Goal: Communication & Community: Answer question/provide support

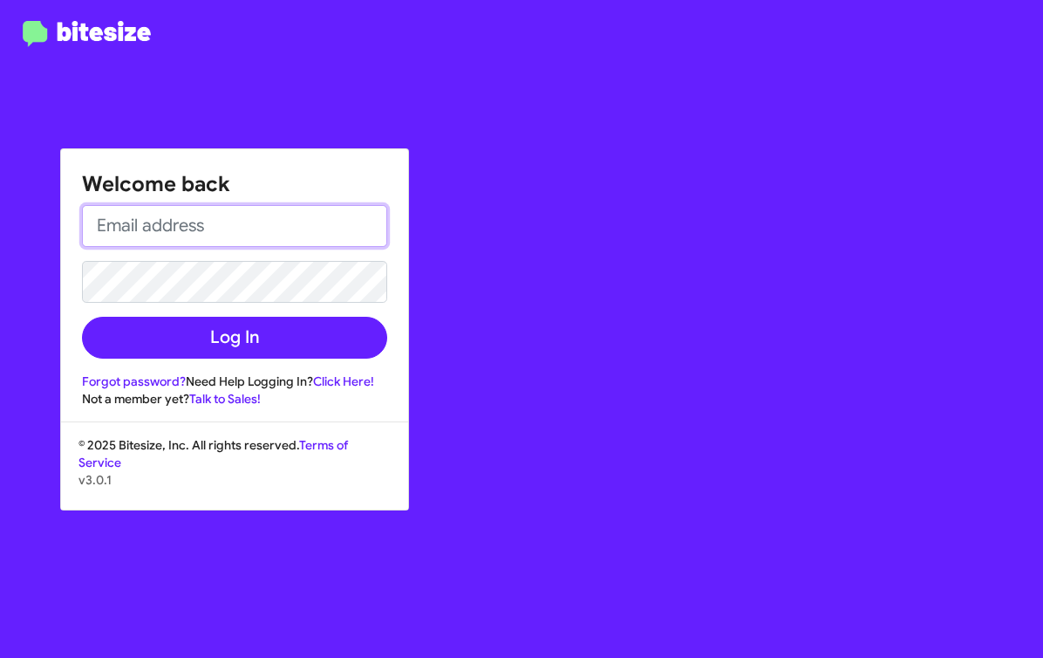
click at [264, 222] on input "email" at bounding box center [234, 226] width 305 height 42
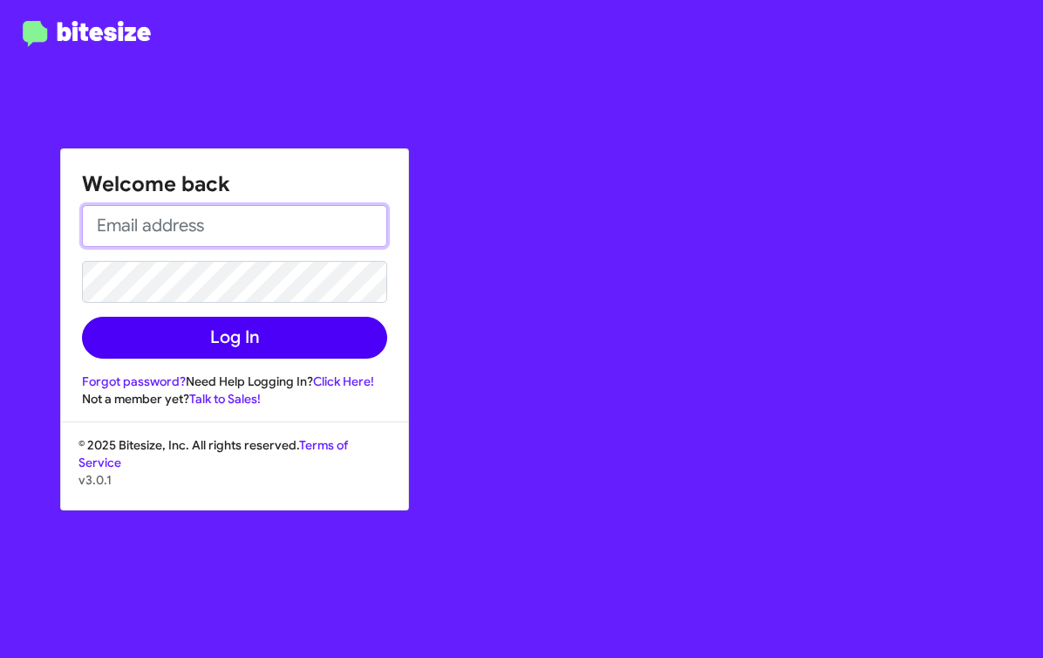
type input "jasmin.allen@banisterjeep.com"
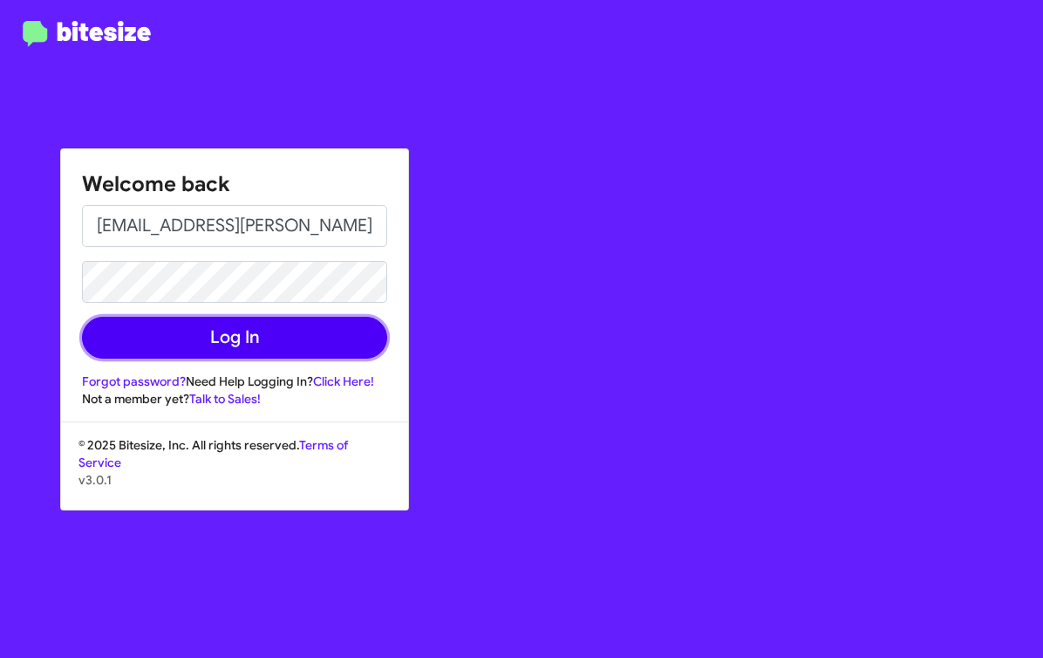
click at [284, 338] on button "Log In" at bounding box center [234, 338] width 305 height 42
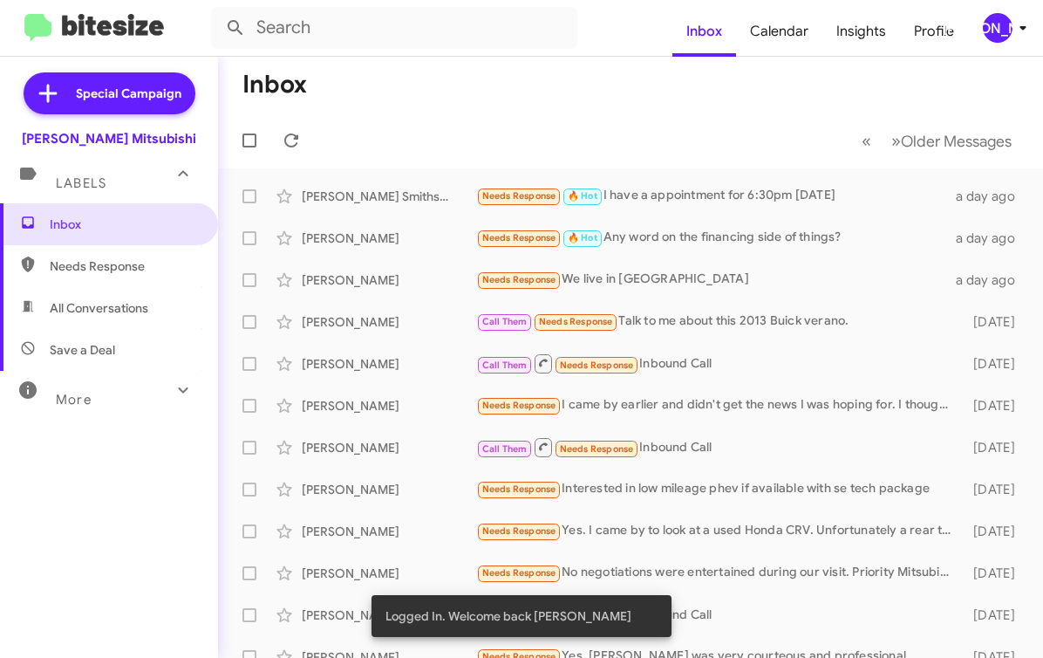
click at [1003, 37] on div "[PERSON_NAME]" at bounding box center [998, 28] width 30 height 30
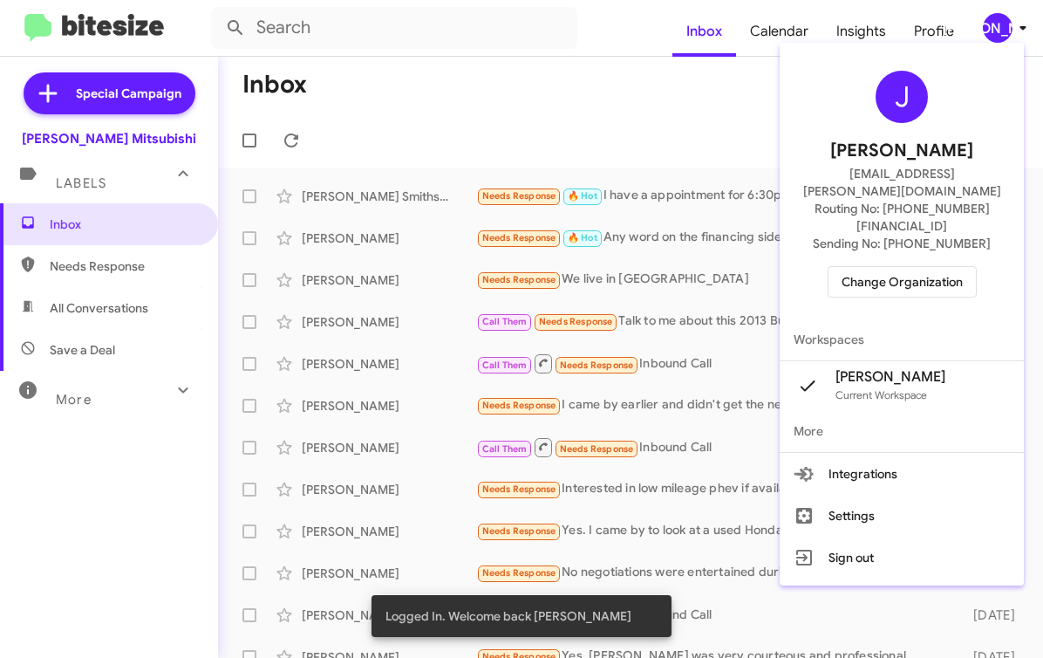
click at [654, 167] on div at bounding box center [521, 329] width 1043 height 658
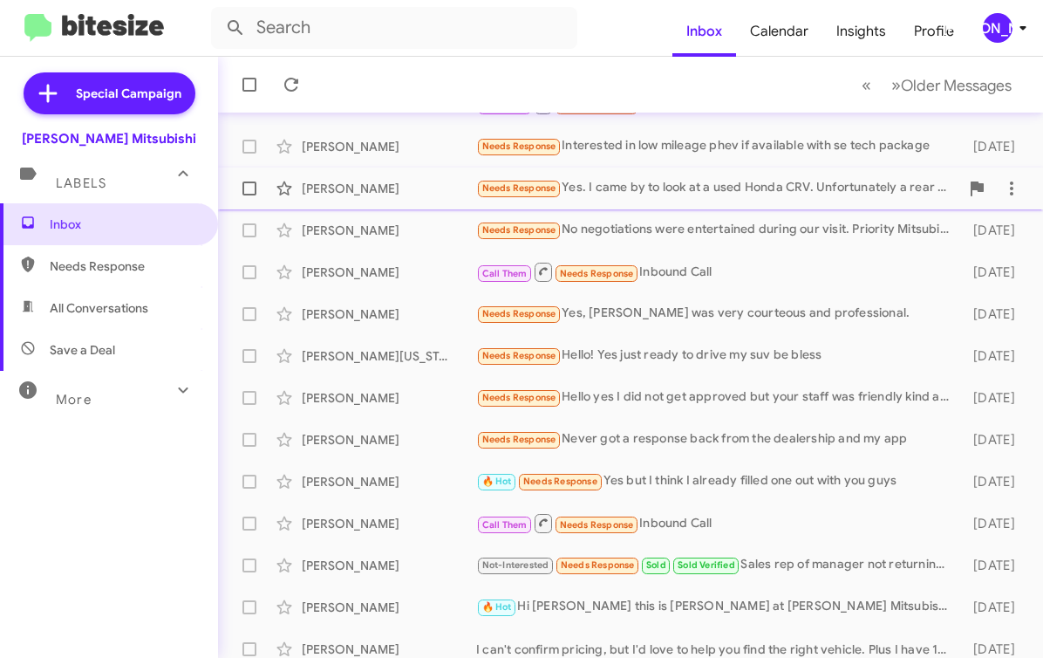
scroll to position [344, 0]
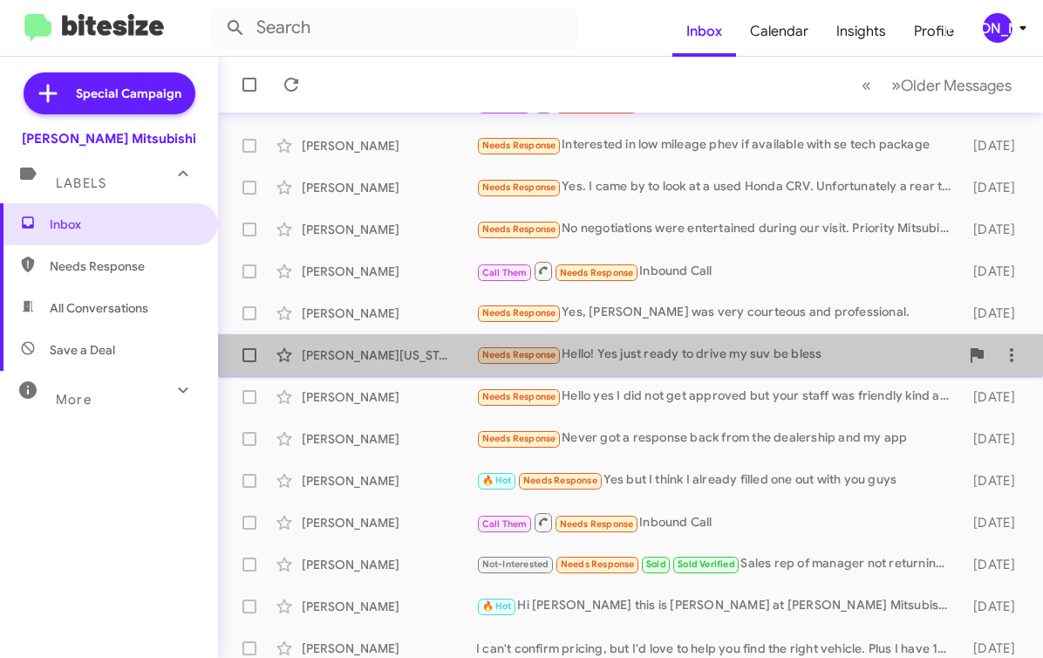
click at [856, 351] on div "Needs Response Hello! Yes just ready to drive my suv be bless" at bounding box center [717, 355] width 483 height 20
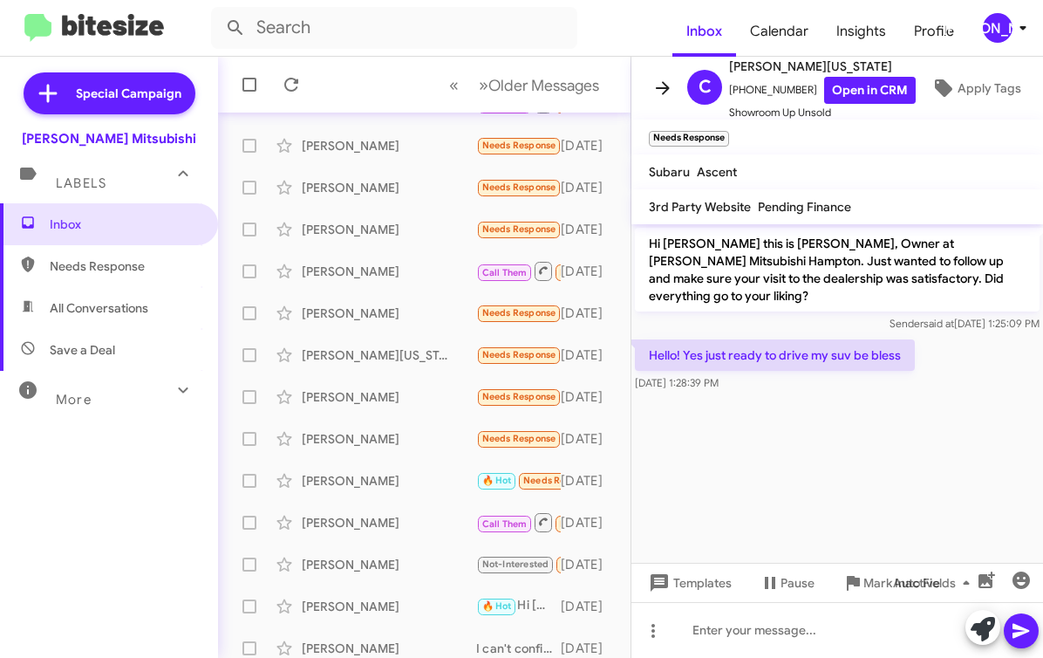
click at [669, 86] on icon at bounding box center [663, 88] width 21 height 21
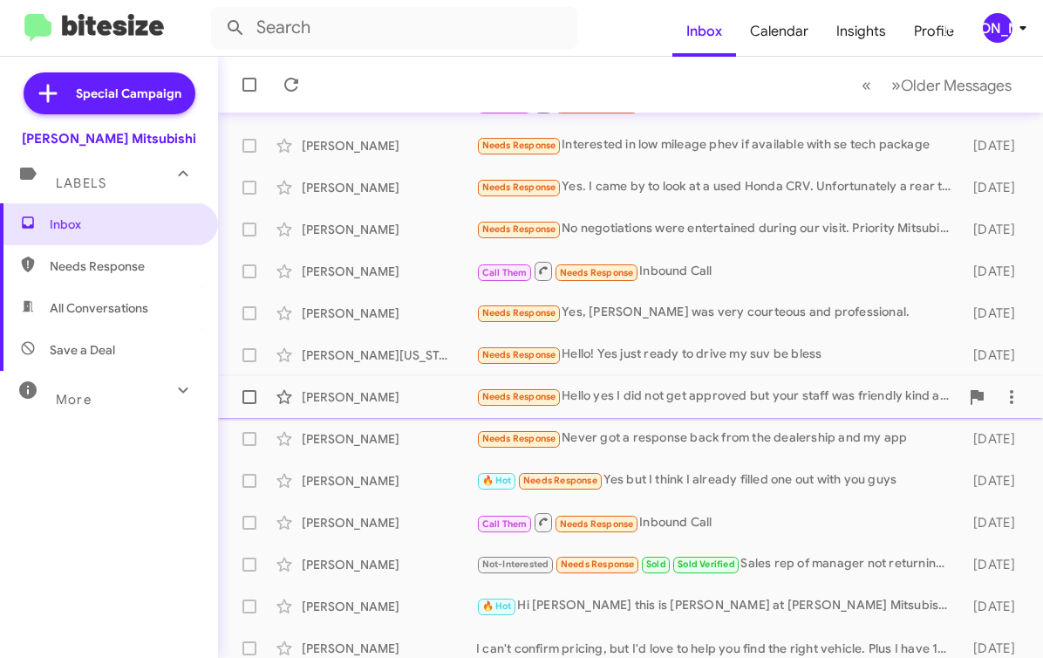
scroll to position [355, 0]
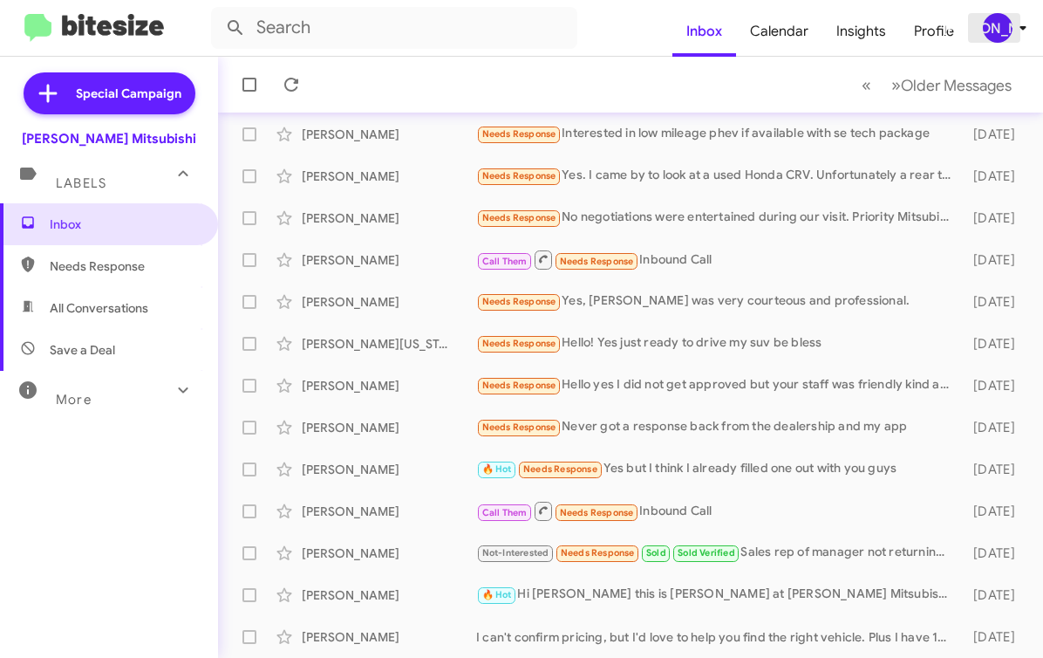
click at [1013, 23] on icon at bounding box center [1023, 27] width 21 height 21
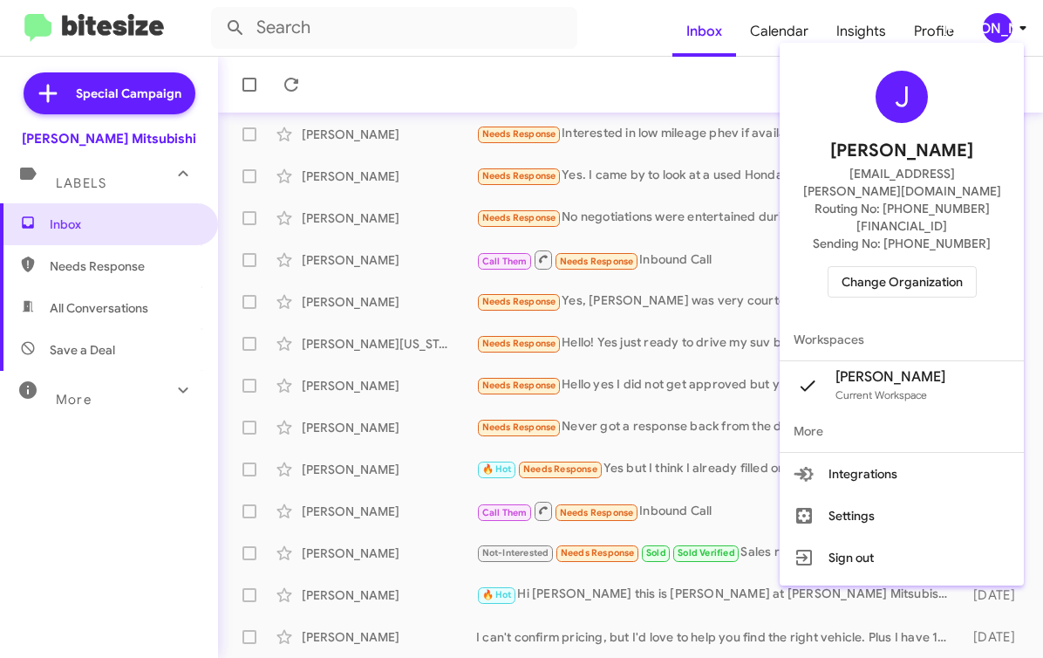
click at [907, 267] on span "Change Organization" at bounding box center [902, 282] width 121 height 30
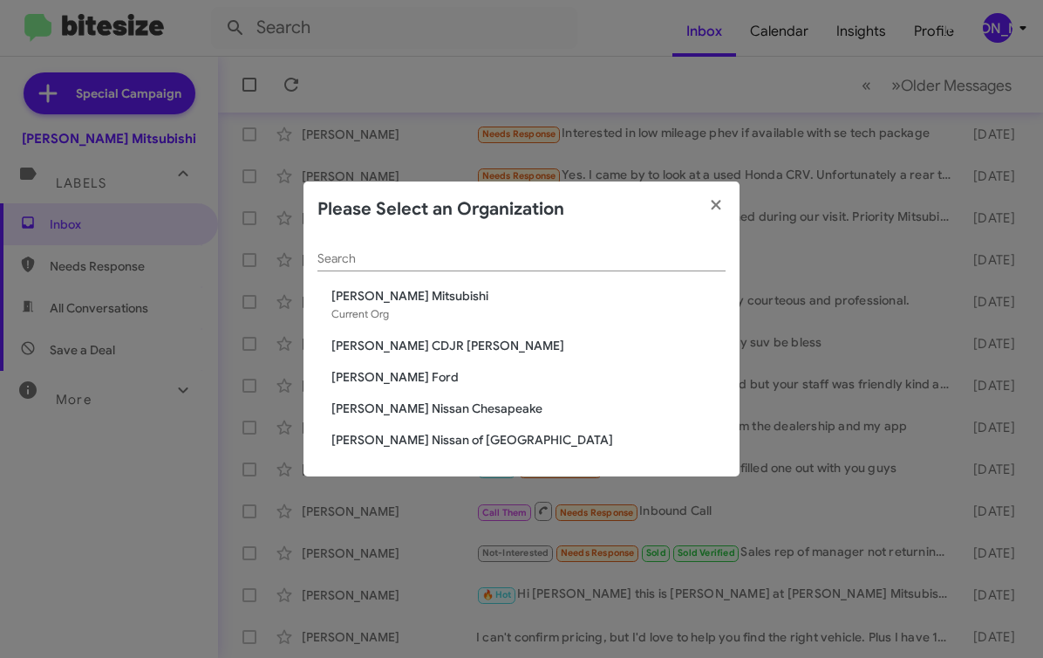
click at [437, 347] on span "[PERSON_NAME] CDJR [PERSON_NAME]" at bounding box center [529, 345] width 394 height 17
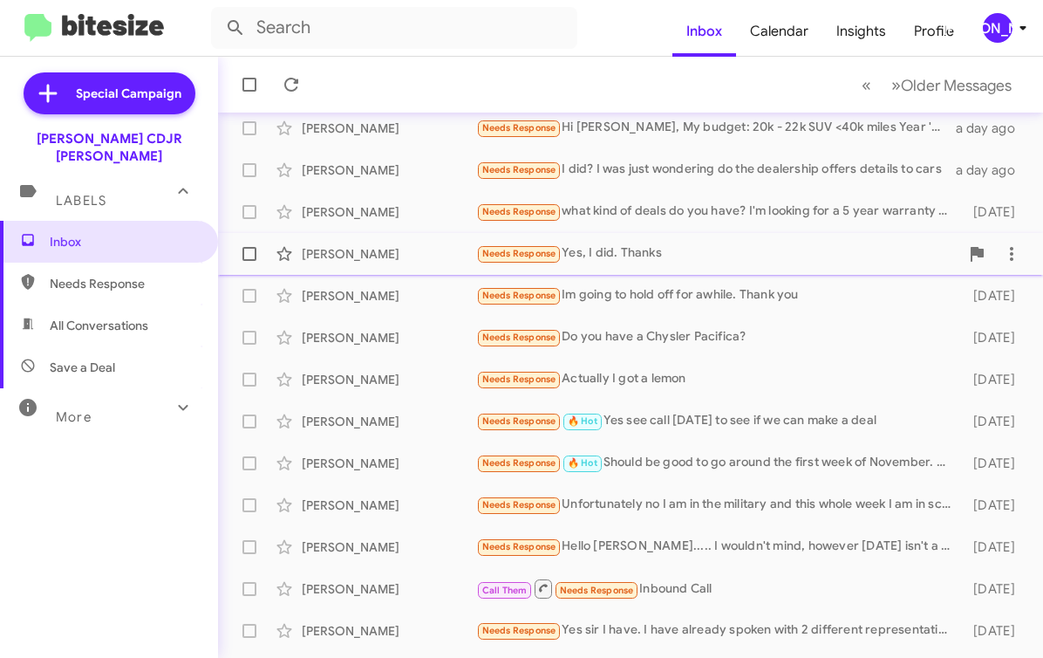
scroll to position [113, 0]
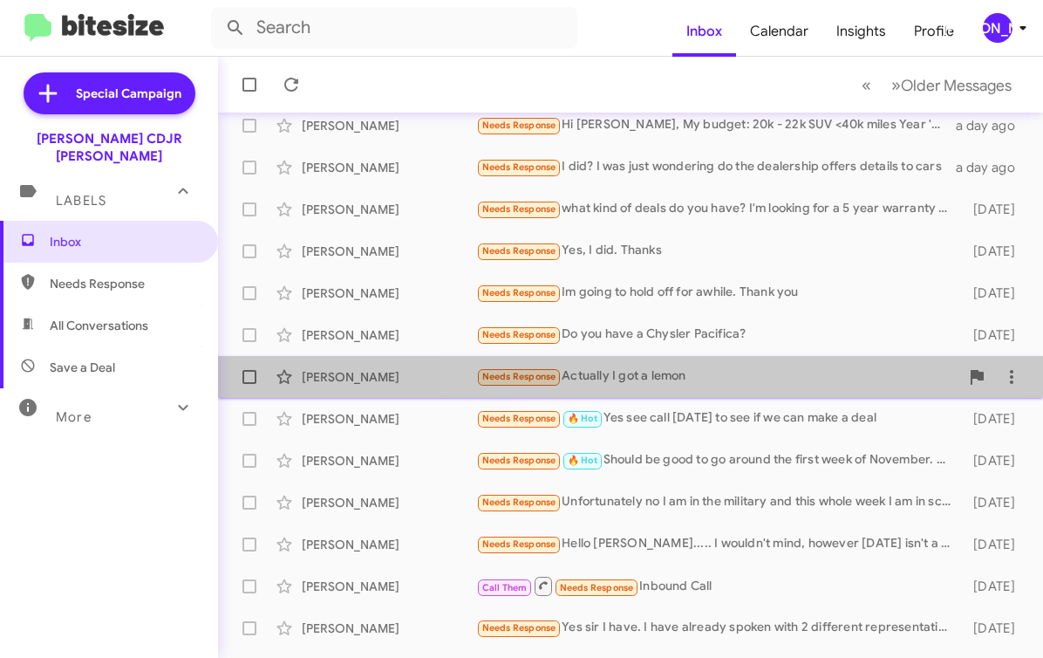
click at [684, 369] on div "Needs Response Actually I got a lemon" at bounding box center [717, 376] width 483 height 20
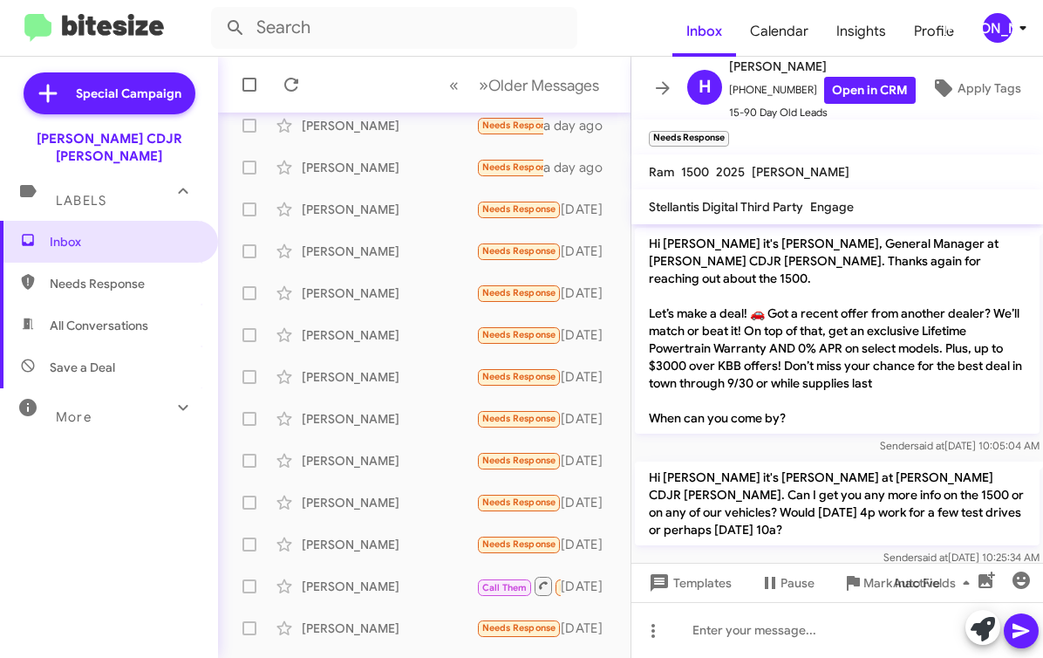
scroll to position [747, 0]
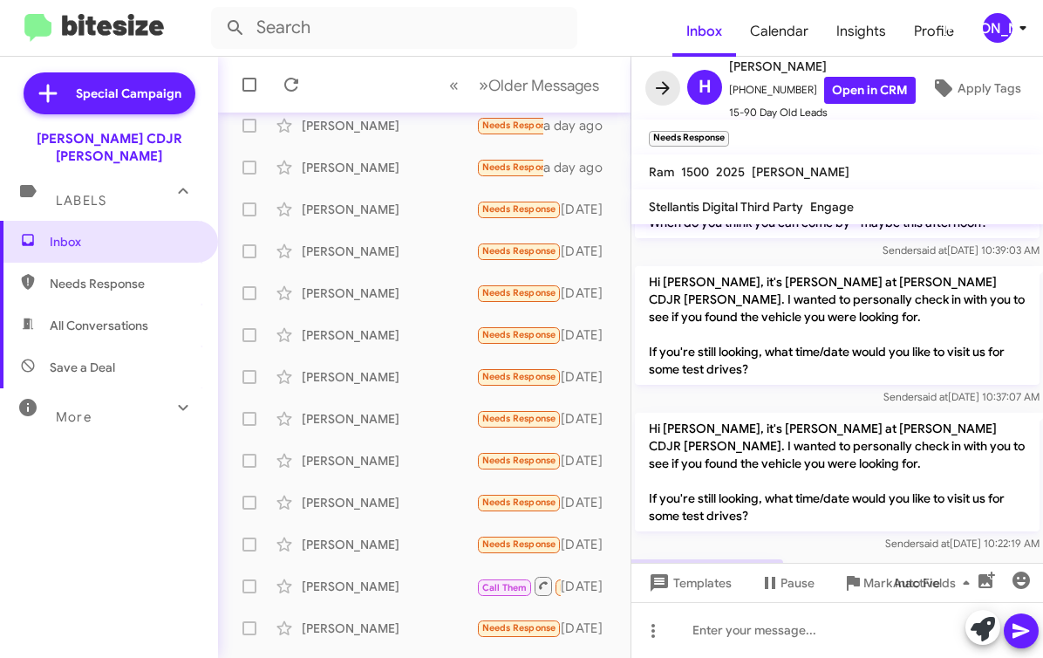
click at [657, 79] on icon at bounding box center [663, 88] width 21 height 21
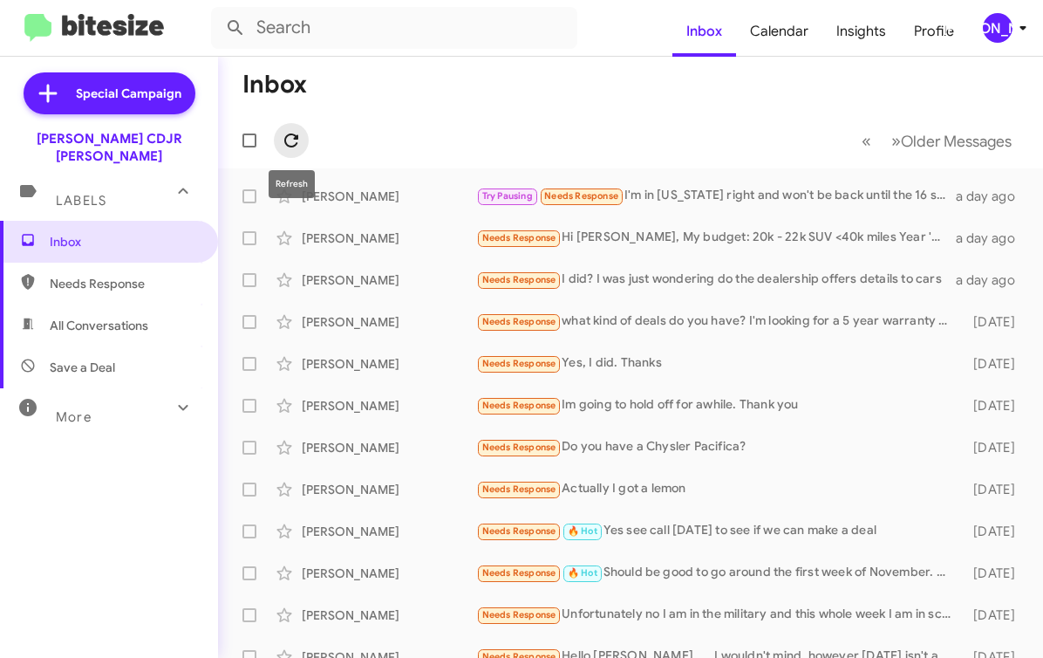
click at [284, 145] on icon at bounding box center [291, 140] width 21 height 21
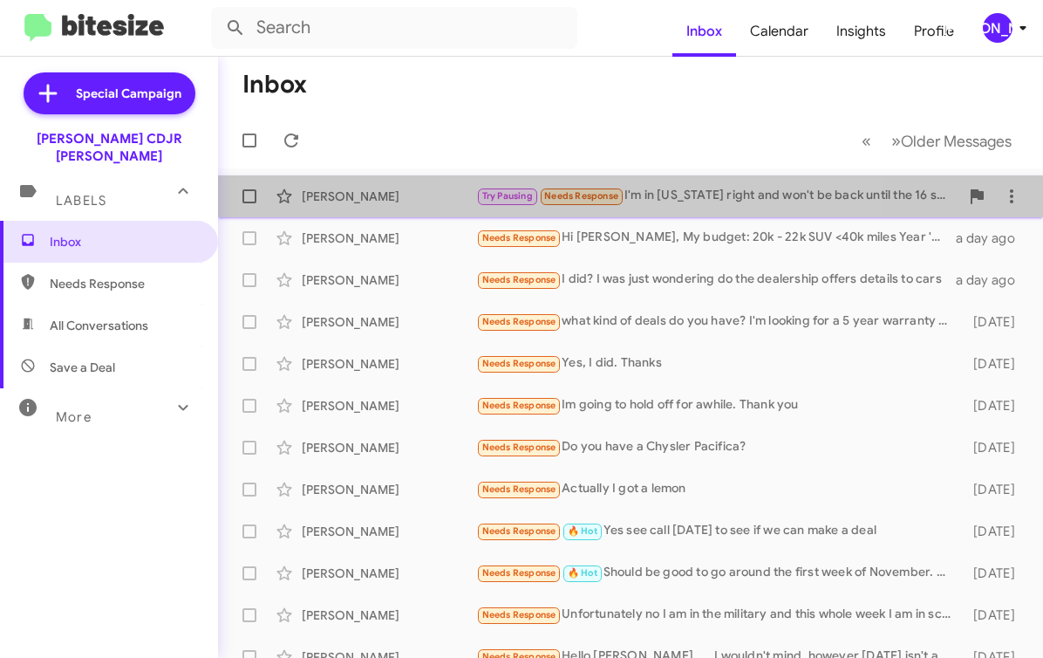
click at [653, 189] on div "Try Pausing Needs Response I'm in [US_STATE] right and won't be back until the …" at bounding box center [717, 196] width 483 height 20
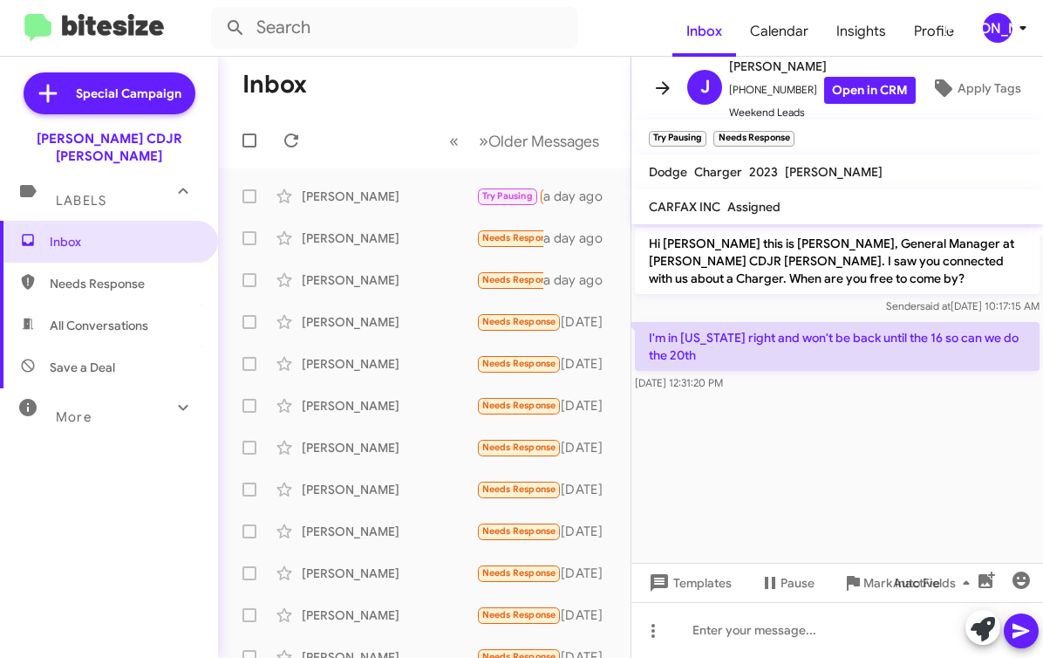
click at [660, 92] on icon at bounding box center [663, 88] width 21 height 21
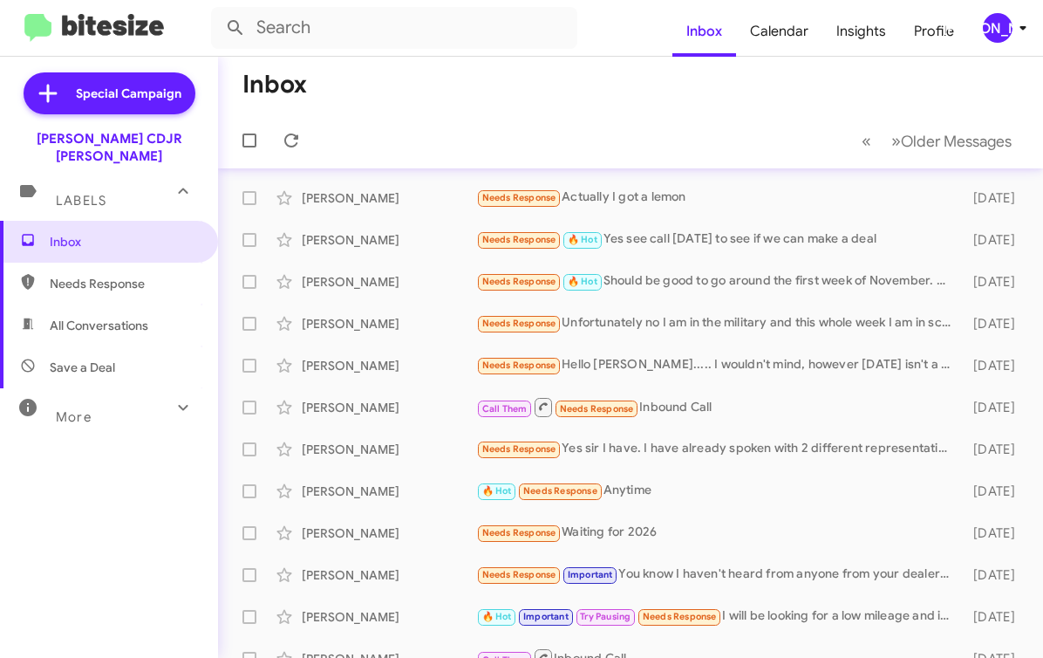
scroll to position [245, 0]
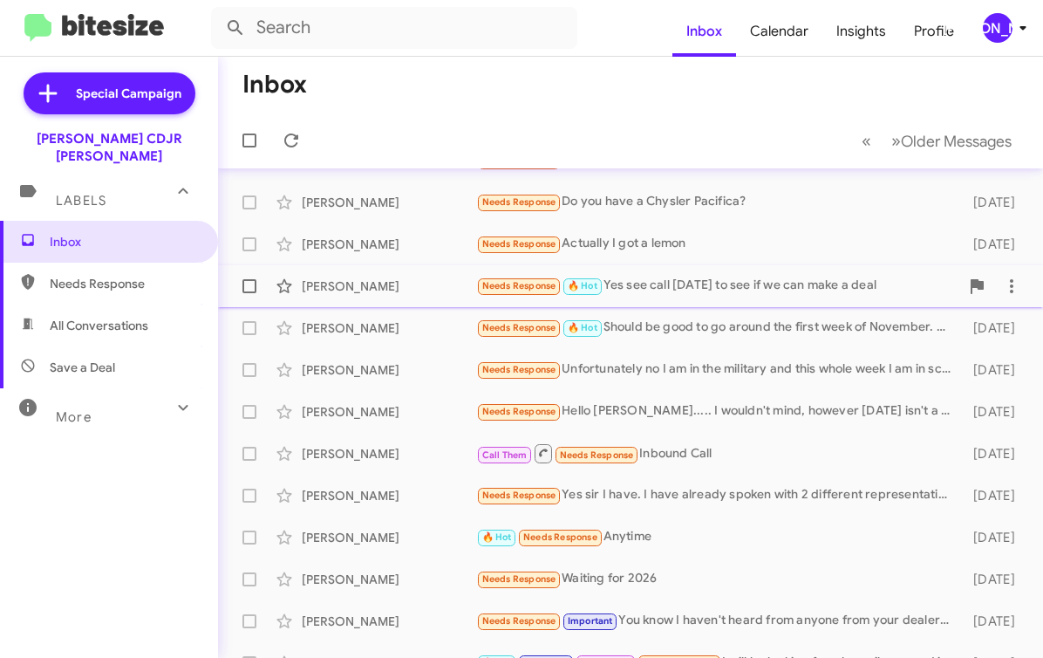
click at [624, 297] on div "[PERSON_NAME] Needs Response 🔥 Hot Yes see call [DATE] to see if we can make a …" at bounding box center [630, 286] width 797 height 35
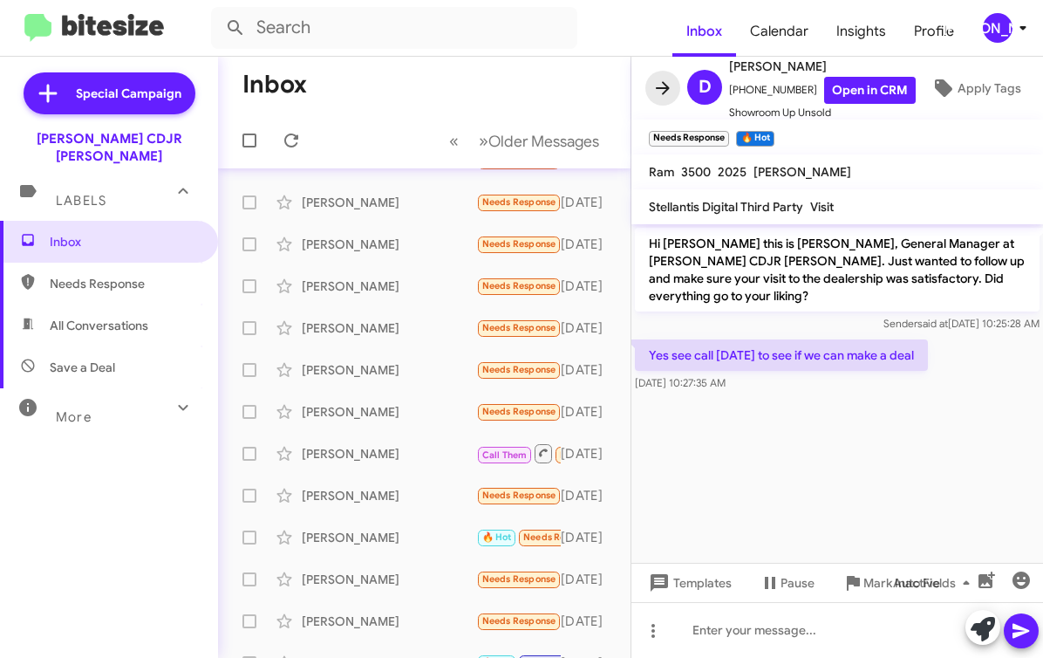
click at [660, 79] on icon at bounding box center [663, 88] width 21 height 21
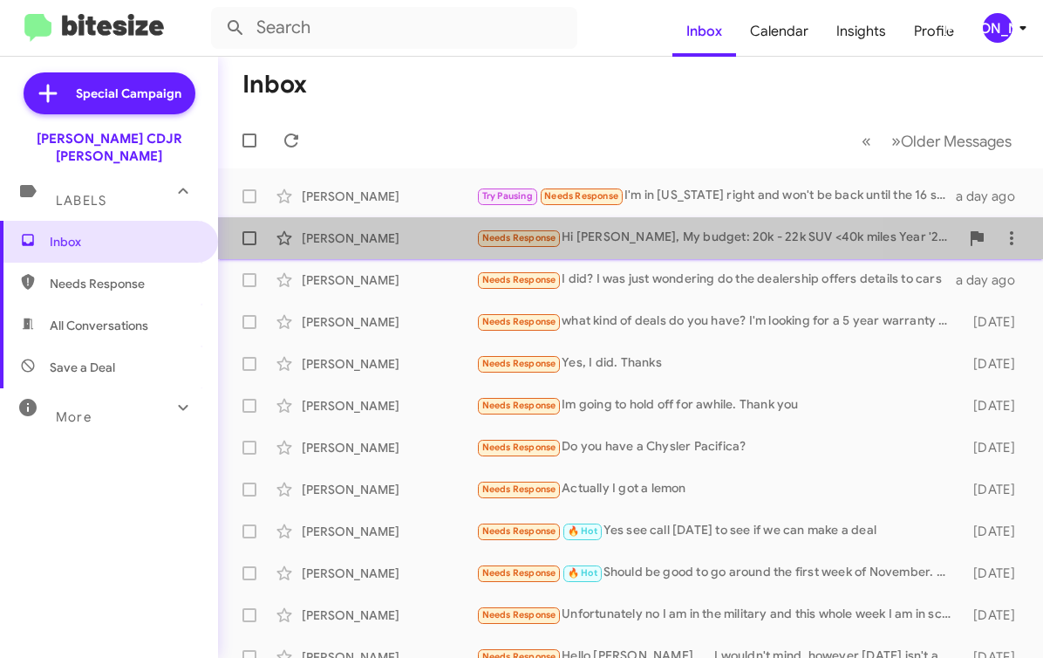
click at [679, 242] on div "Needs Response Hi [PERSON_NAME], My budget: 20k - 22k SUV <40k miles Year '23-2…" at bounding box center [717, 238] width 483 height 20
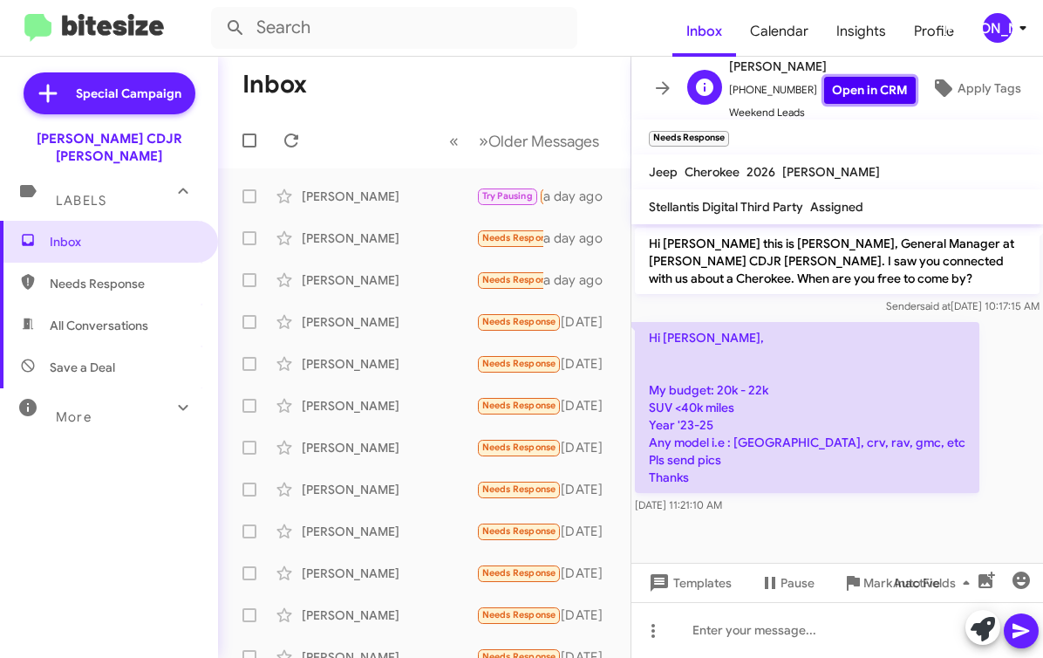
click at [859, 98] on link "Open in CRM" at bounding box center [870, 90] width 92 height 27
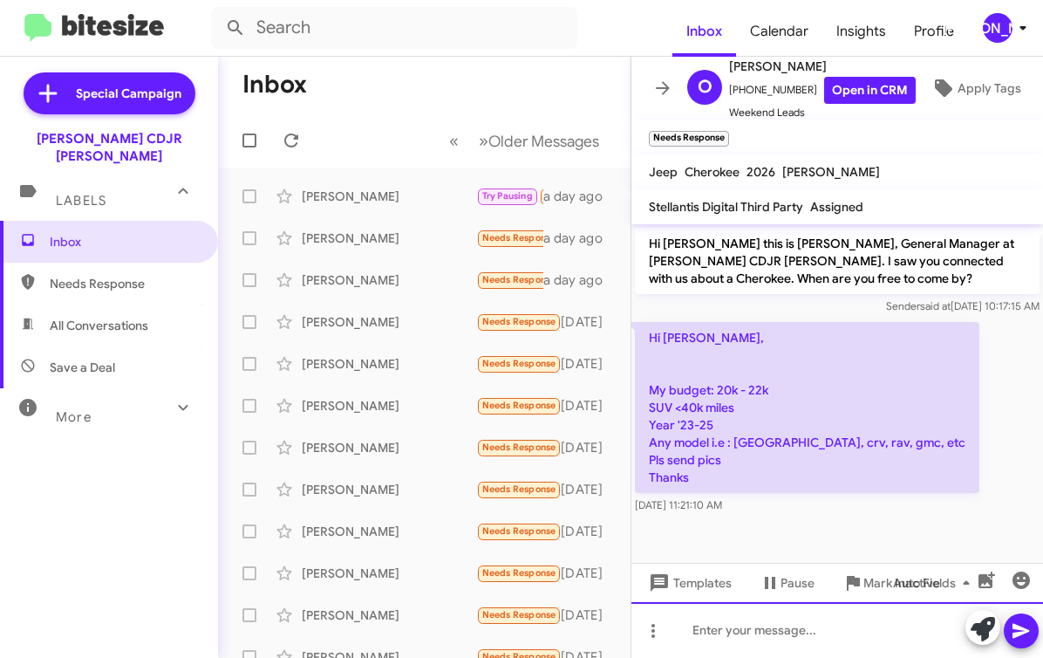
click at [708, 626] on div at bounding box center [838, 630] width 412 height 56
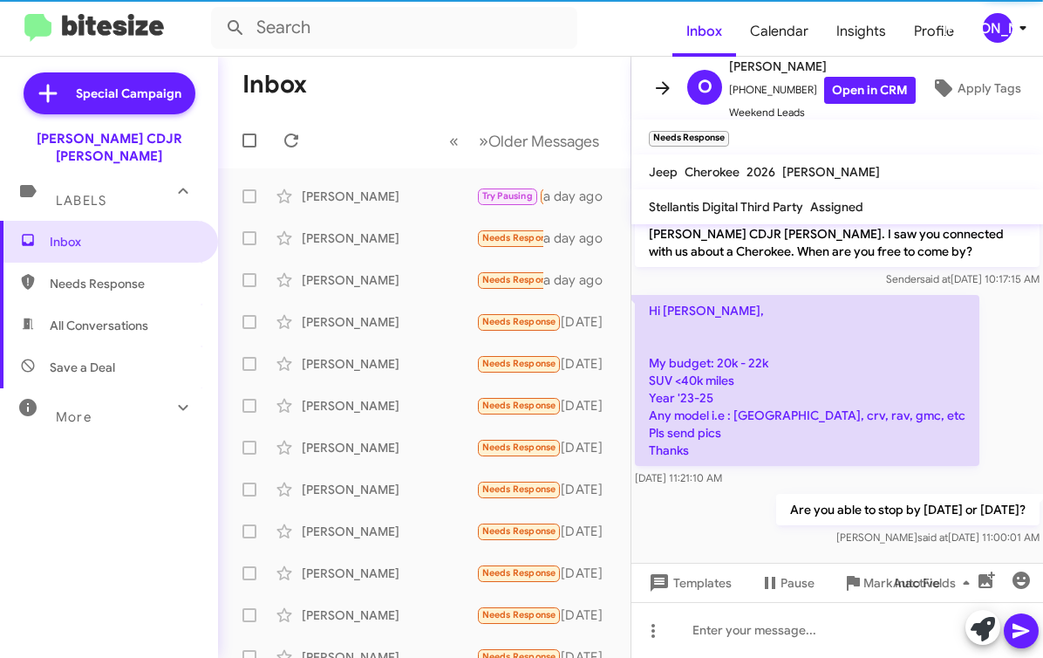
click at [647, 82] on span at bounding box center [663, 88] width 35 height 21
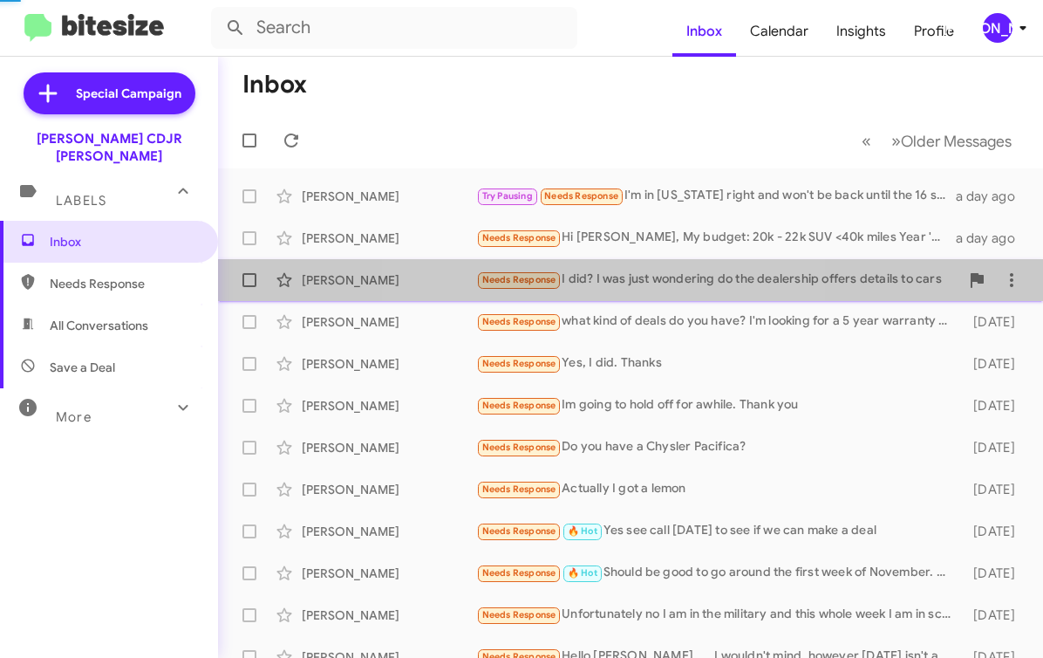
click at [602, 282] on div "Needs Response I did? I was just wondering do the dealership offers details to …" at bounding box center [717, 280] width 483 height 20
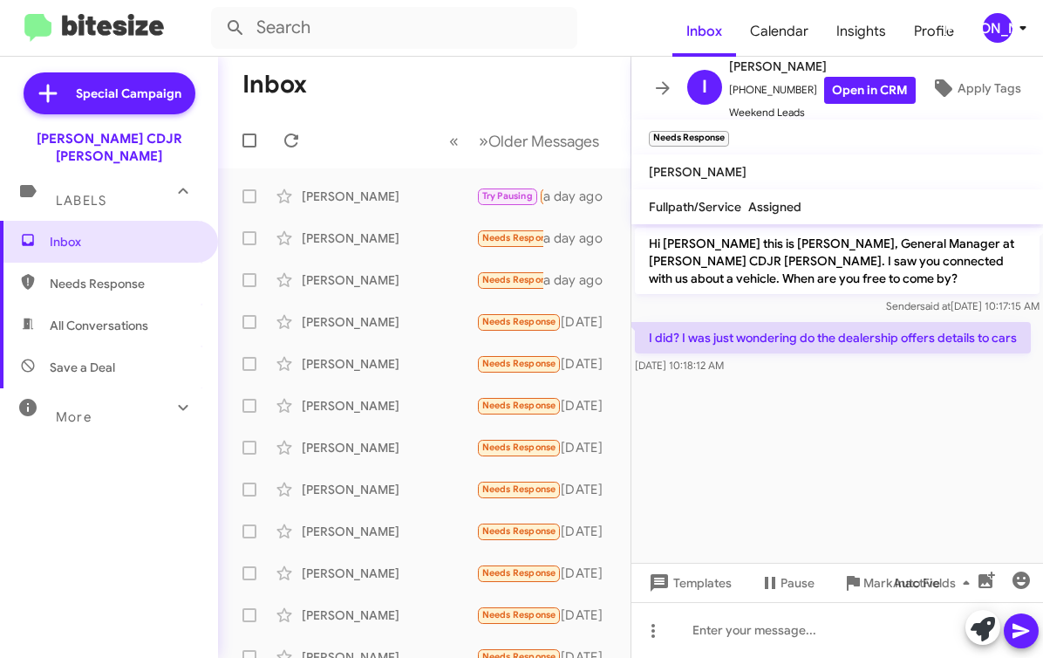
click at [867, 581] on div "Auto Fields" at bounding box center [948, 582] width 181 height 39
click at [873, 577] on div "Auto Fields" at bounding box center [948, 582] width 181 height 39
click at [870, 592] on div "Auto Fields" at bounding box center [948, 582] width 181 height 39
click at [862, 586] on div "Auto Fields" at bounding box center [948, 582] width 181 height 39
click at [852, 578] on icon at bounding box center [853, 583] width 13 height 15
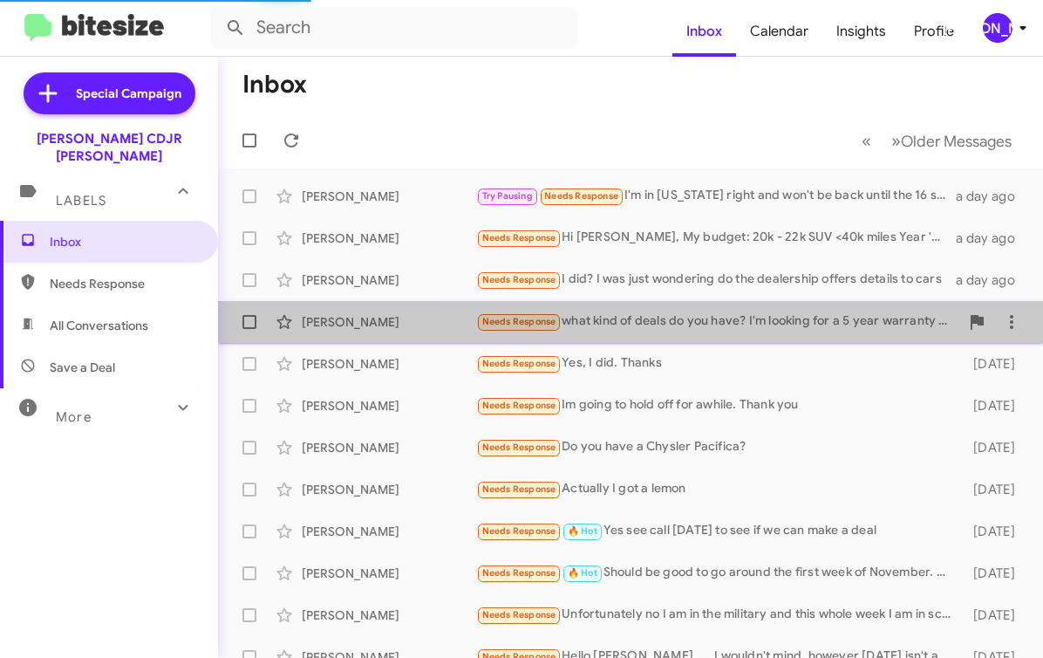
click at [714, 313] on div "Needs Response what kind of deals do you have? I'm looking for a 5 year warrant…" at bounding box center [717, 321] width 483 height 20
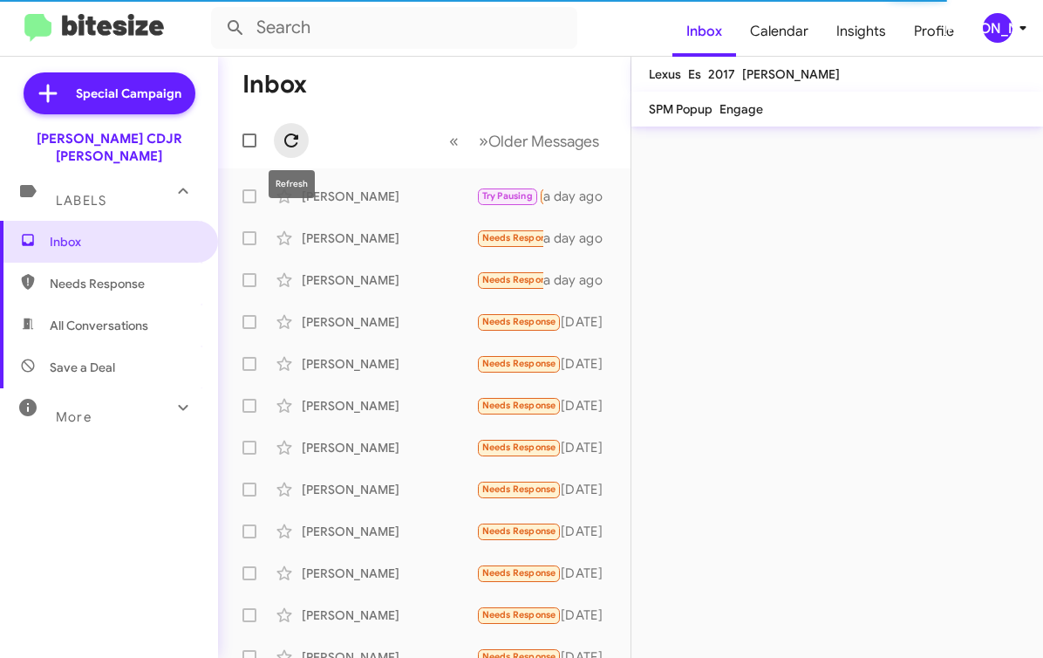
click at [302, 140] on span at bounding box center [291, 140] width 35 height 21
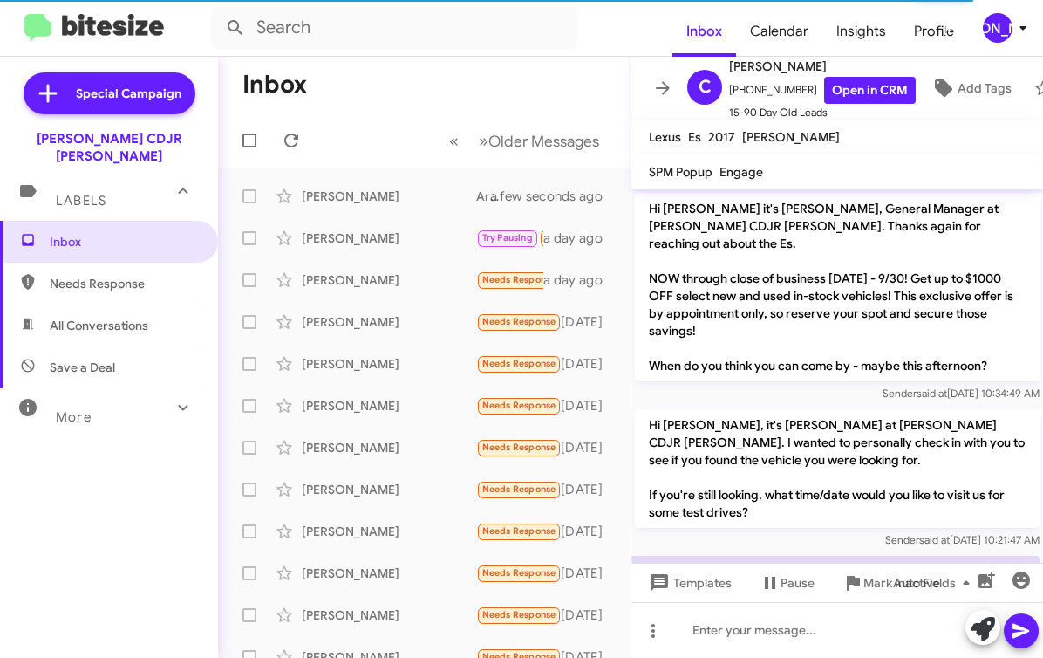
scroll to position [62, 0]
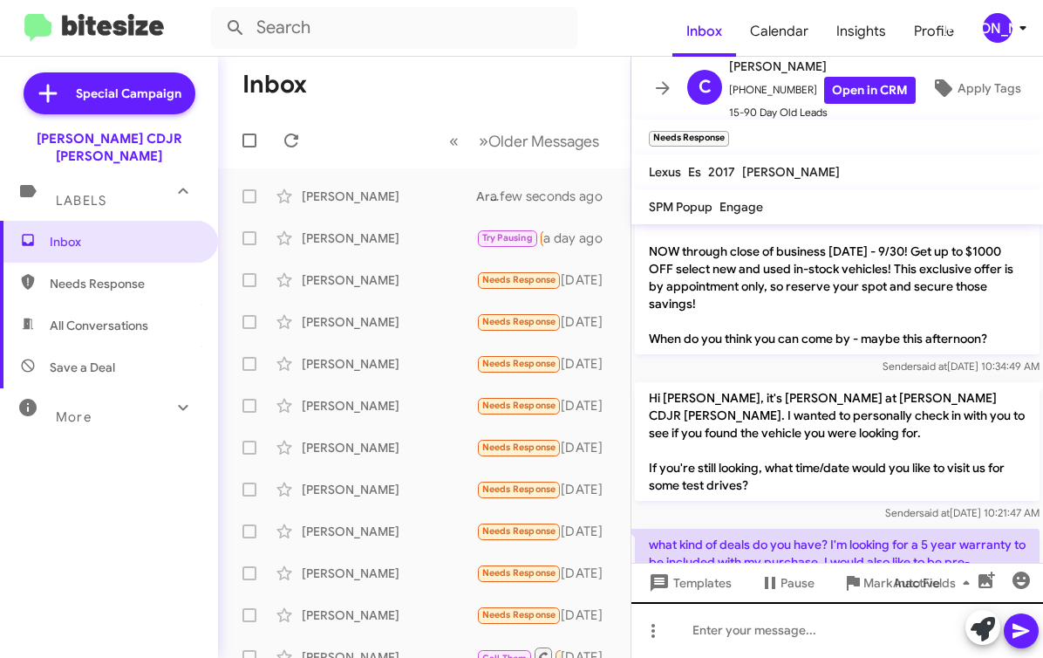
drag, startPoint x: 985, startPoint y: 635, endPoint x: 869, endPoint y: 624, distance: 116.6
click at [871, 624] on div at bounding box center [838, 630] width 412 height 56
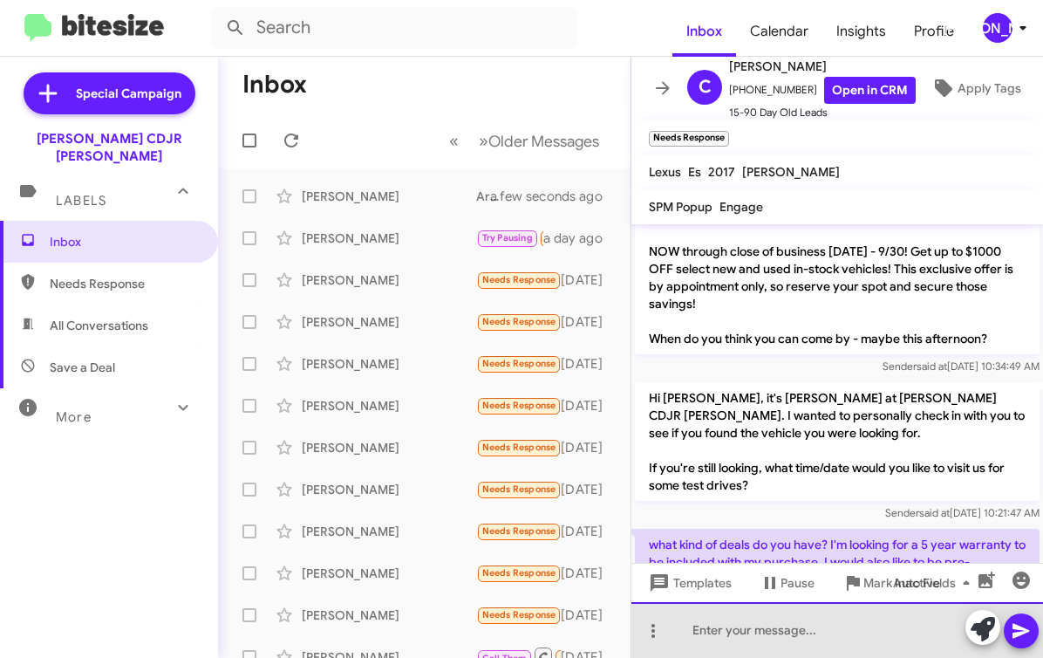
click at [869, 624] on div at bounding box center [838, 630] width 412 height 56
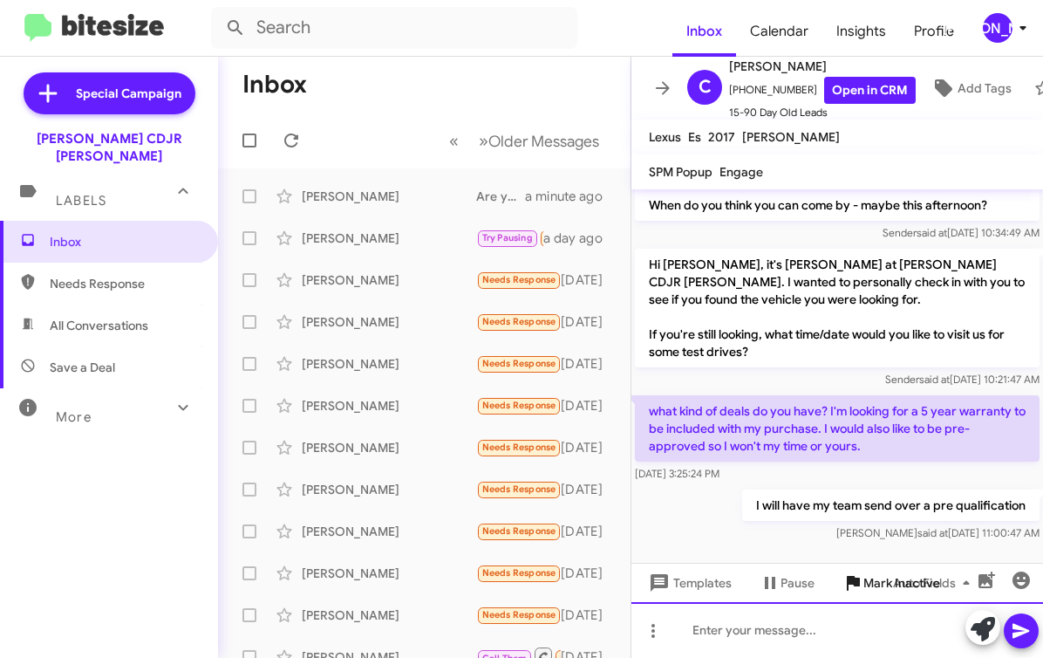
scroll to position [126, 0]
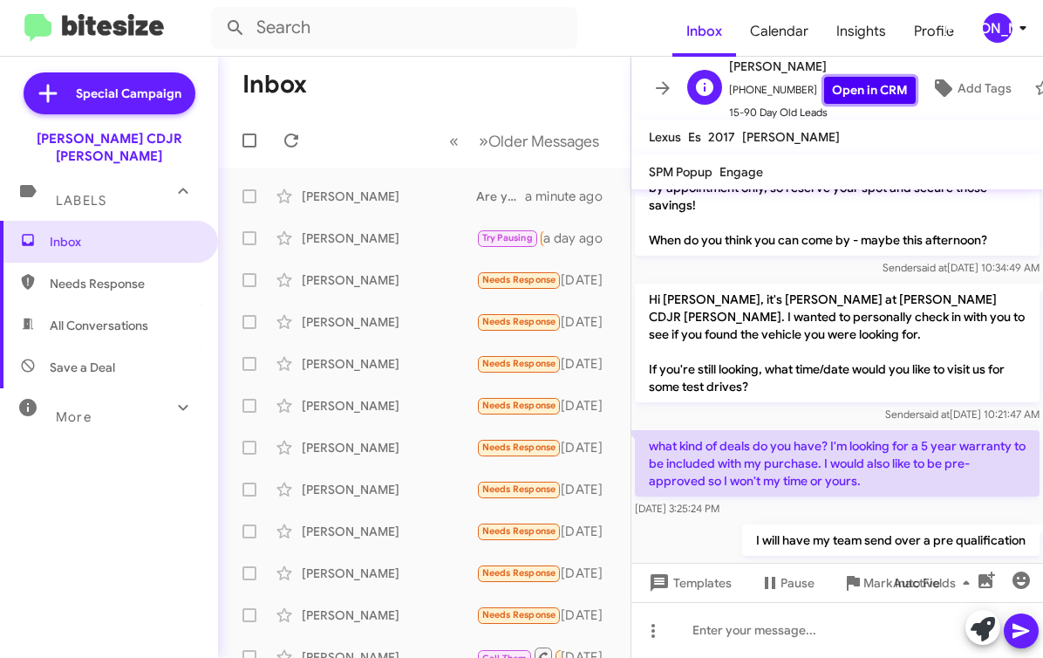
click at [838, 94] on link "Open in CRM" at bounding box center [870, 90] width 92 height 27
click at [660, 631] on icon at bounding box center [653, 630] width 21 height 21
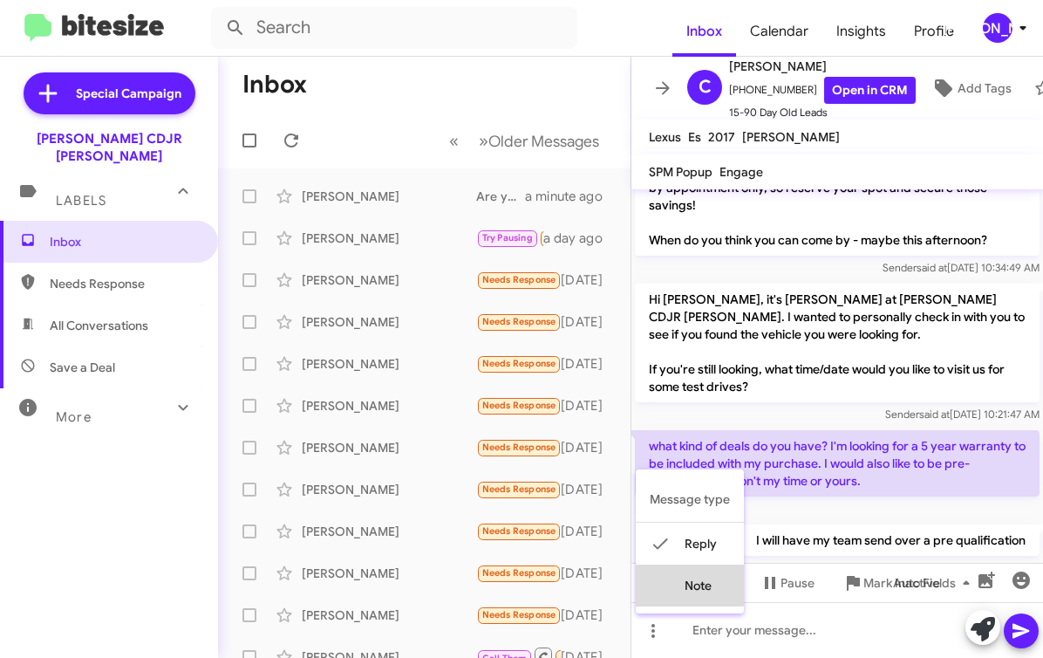
click at [703, 585] on button "note" at bounding box center [690, 585] width 108 height 42
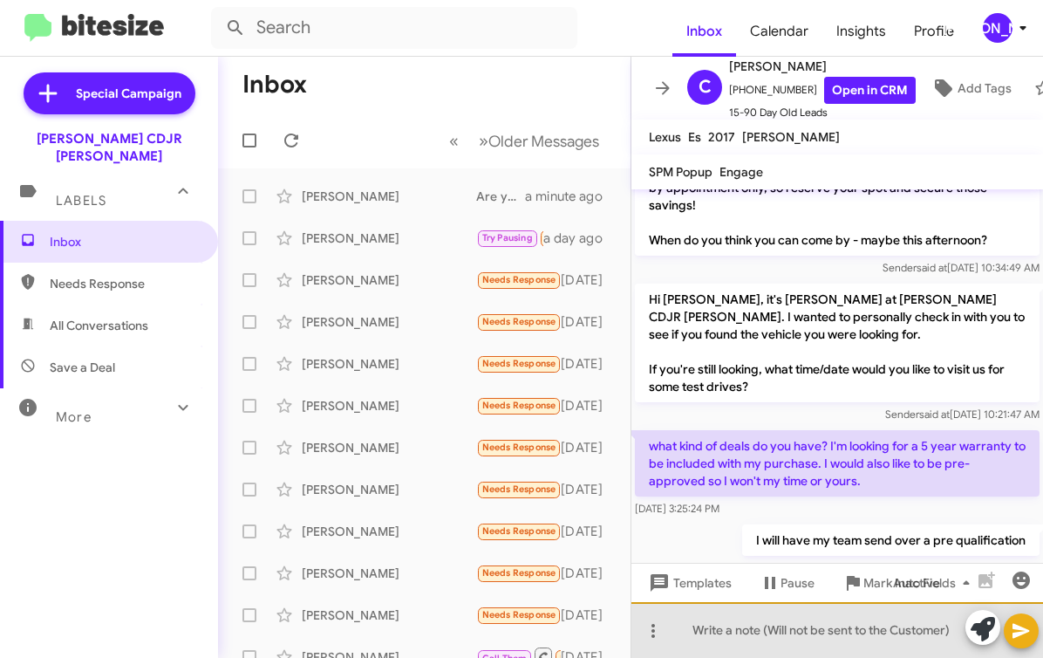
click at [703, 626] on div at bounding box center [838, 630] width 412 height 56
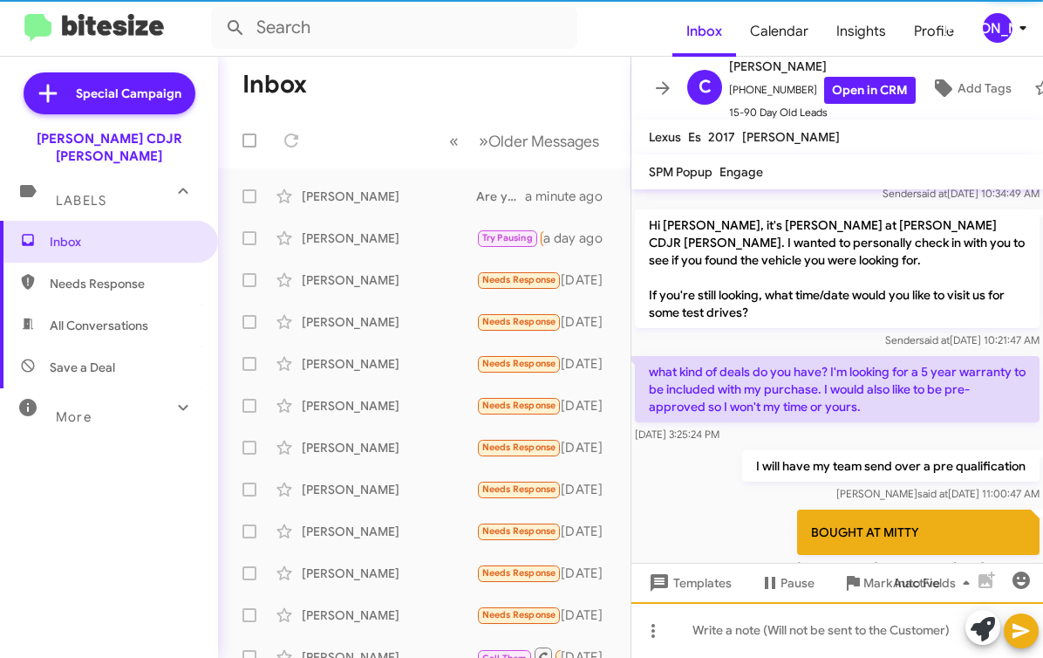
scroll to position [203, 0]
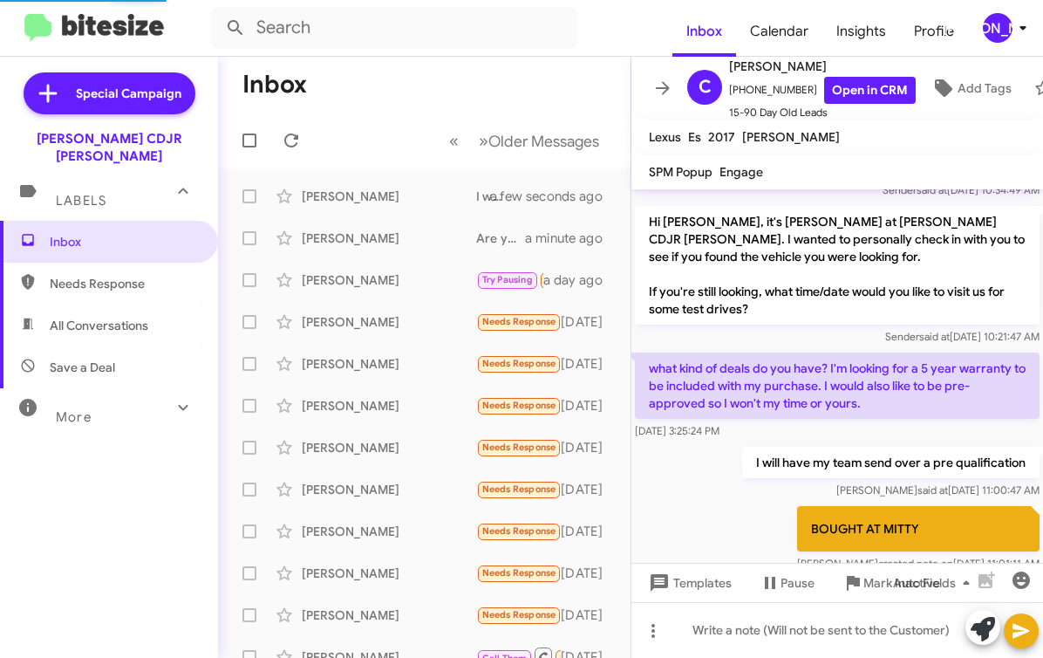
click at [865, 584] on div "Auto Fields" at bounding box center [948, 582] width 181 height 39
click at [850, 579] on icon at bounding box center [853, 583] width 13 height 15
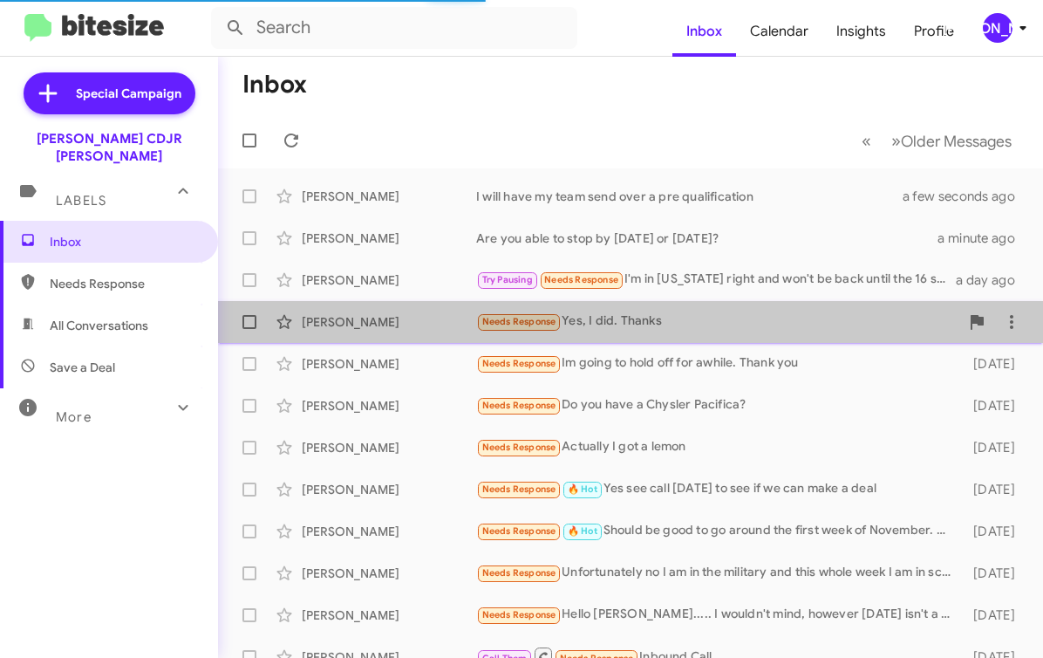
click at [722, 318] on div "Needs Response Yes, I did. Thanks" at bounding box center [717, 321] width 483 height 20
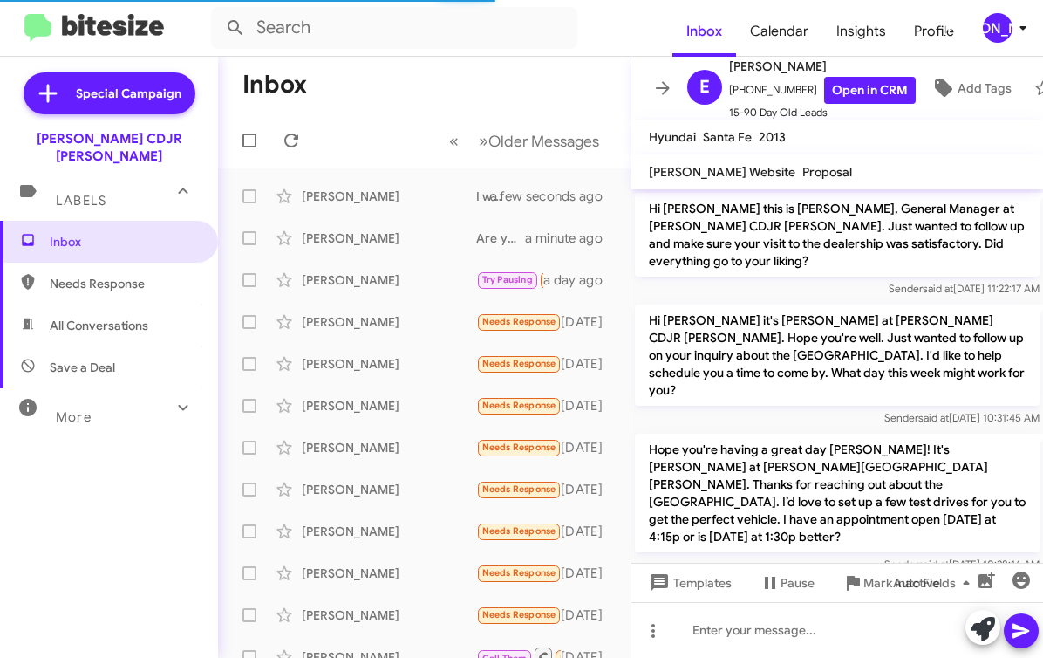
scroll to position [1298, 0]
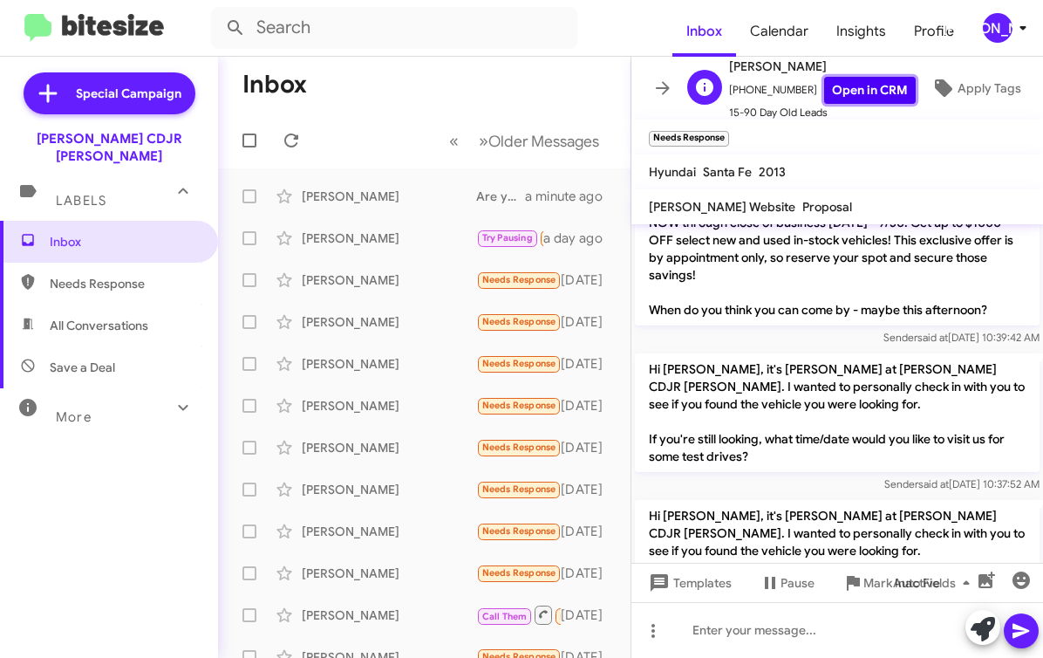
click at [831, 89] on link "Open in CRM" at bounding box center [870, 90] width 92 height 27
click at [885, 580] on button "Auto Fields" at bounding box center [935, 582] width 112 height 31
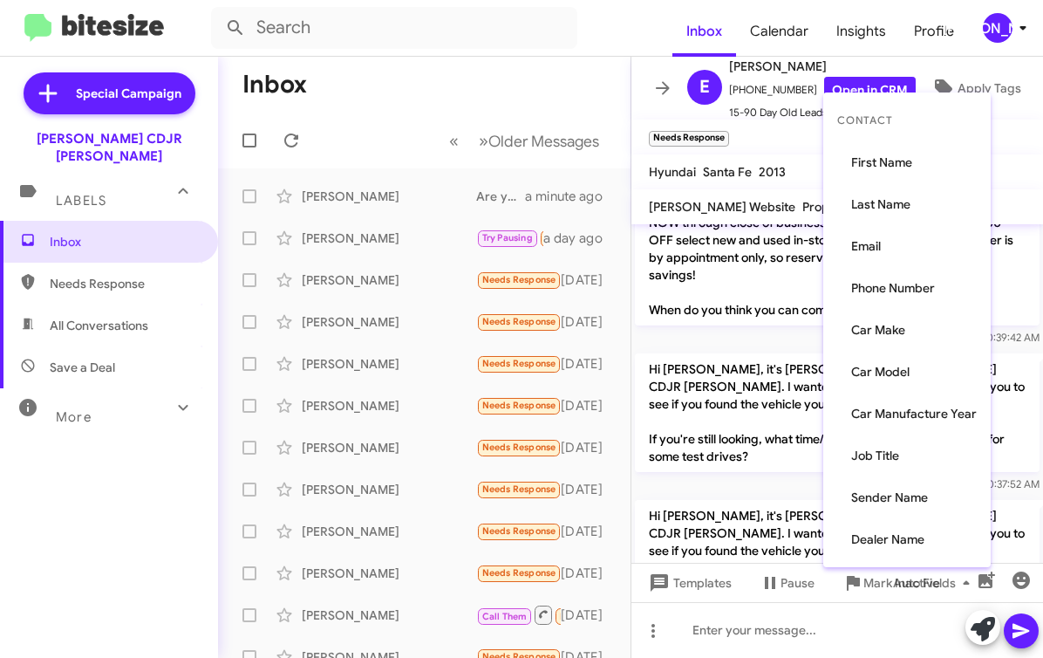
click at [868, 594] on div at bounding box center [521, 329] width 1043 height 658
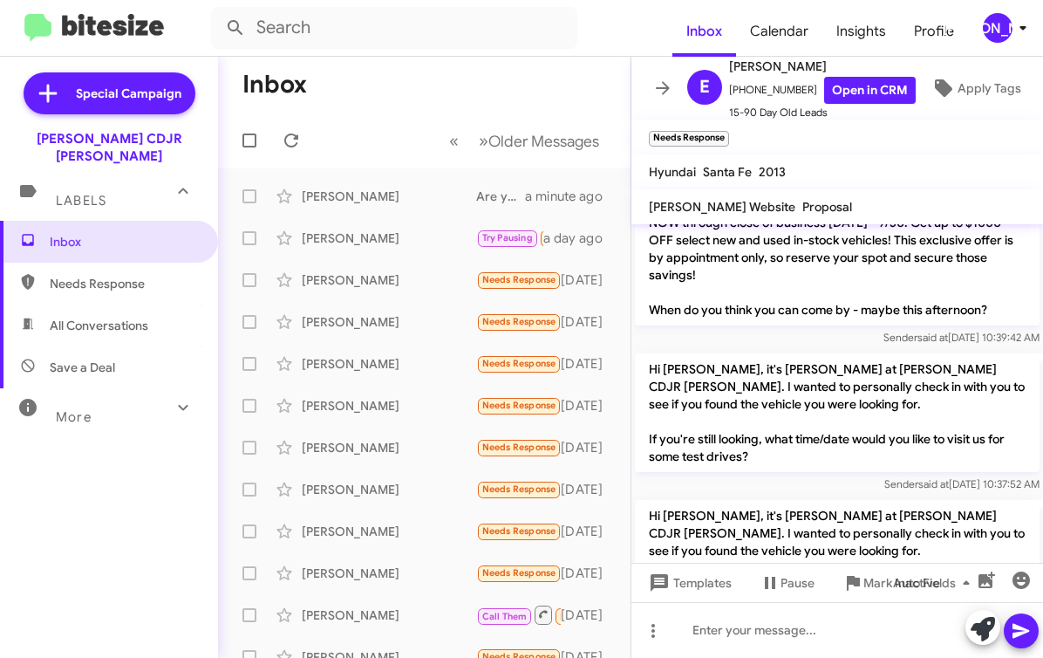
click at [865, 590] on div "Auto Fields" at bounding box center [948, 582] width 181 height 39
click at [859, 582] on div "Auto Fields" at bounding box center [948, 582] width 181 height 39
click at [864, 582] on div "Auto Fields" at bounding box center [948, 582] width 181 height 39
click at [855, 585] on icon at bounding box center [853, 583] width 13 height 15
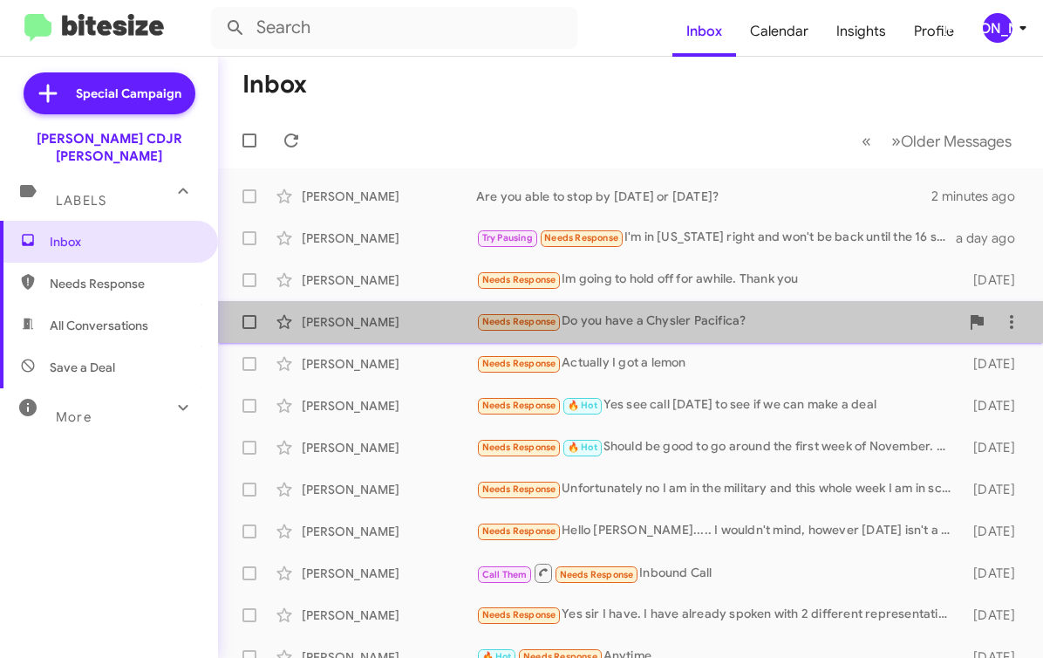
click at [734, 325] on div "Needs Response Do you have a Chysler Pacifica?" at bounding box center [717, 321] width 483 height 20
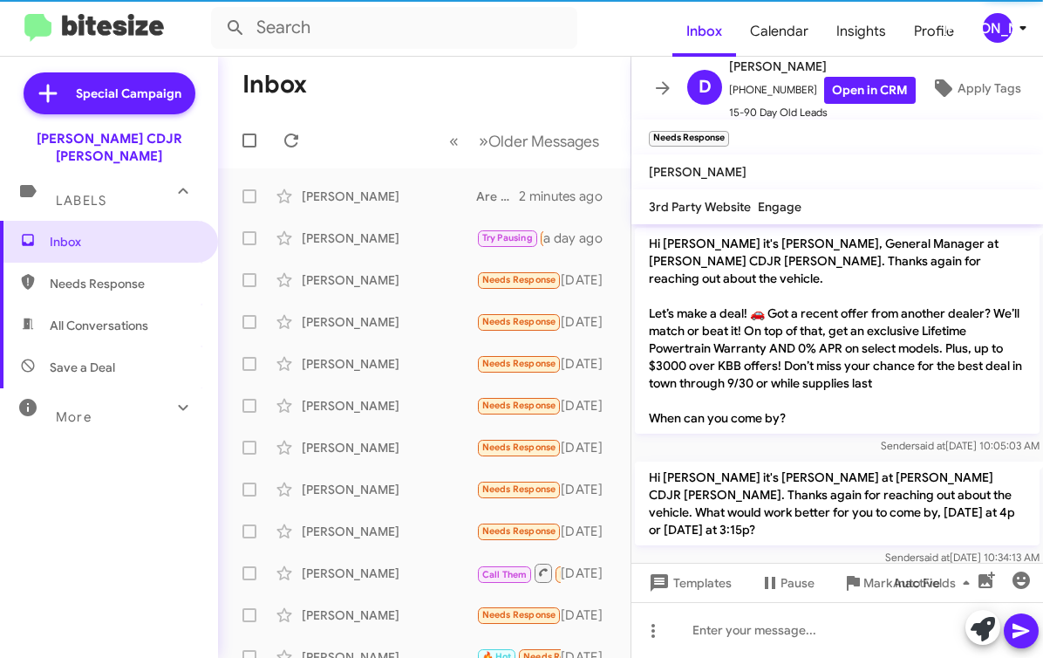
scroll to position [346, 0]
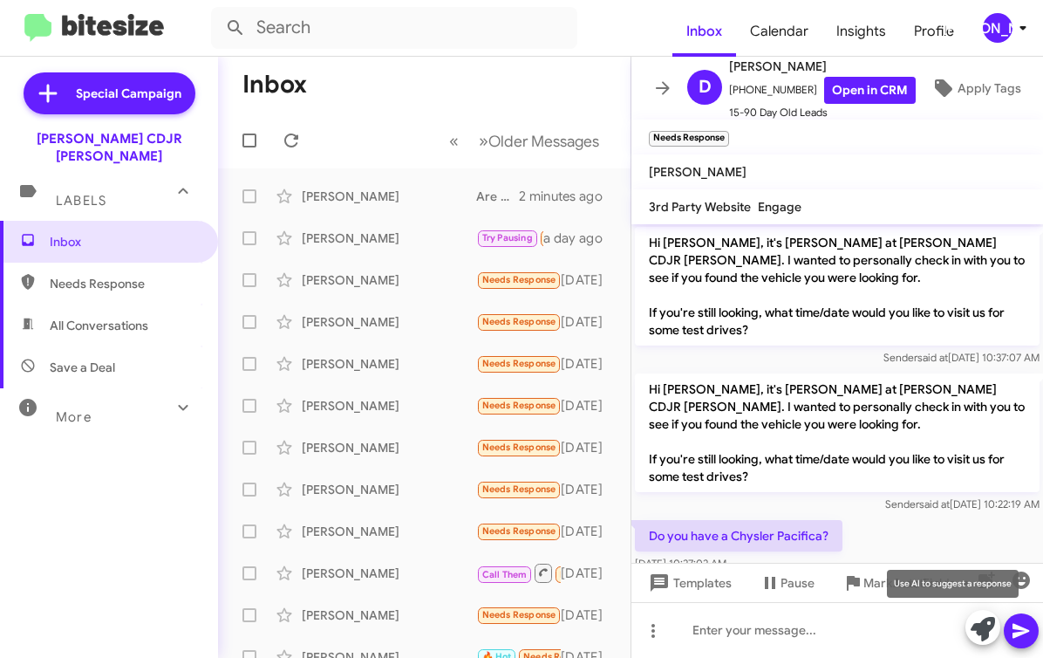
click at [987, 635] on icon at bounding box center [983, 629] width 24 height 24
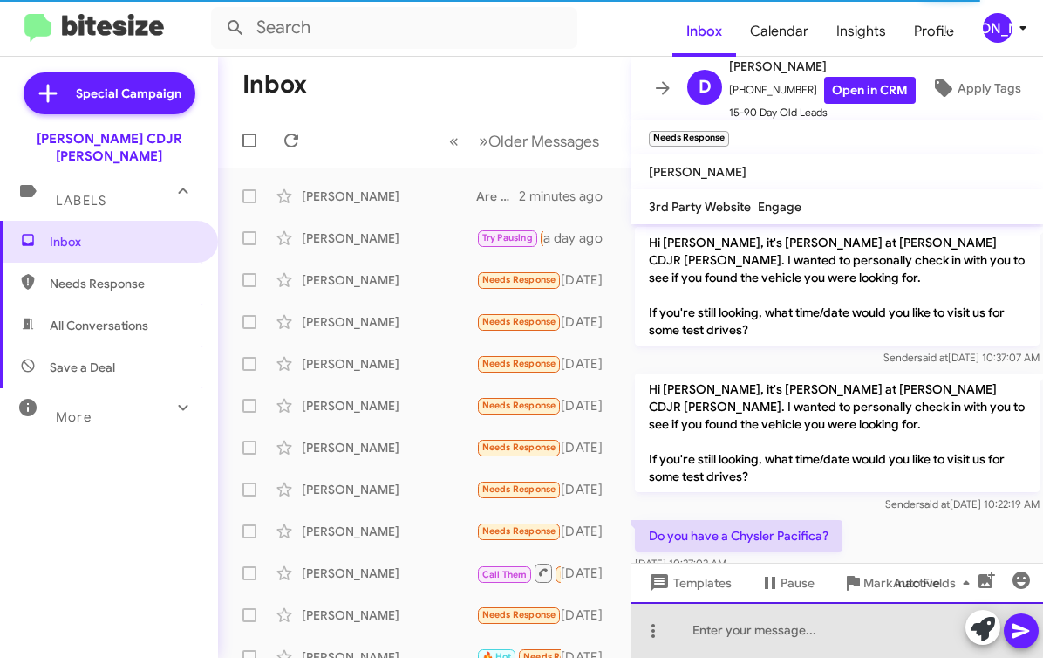
click at [792, 628] on div at bounding box center [838, 630] width 412 height 56
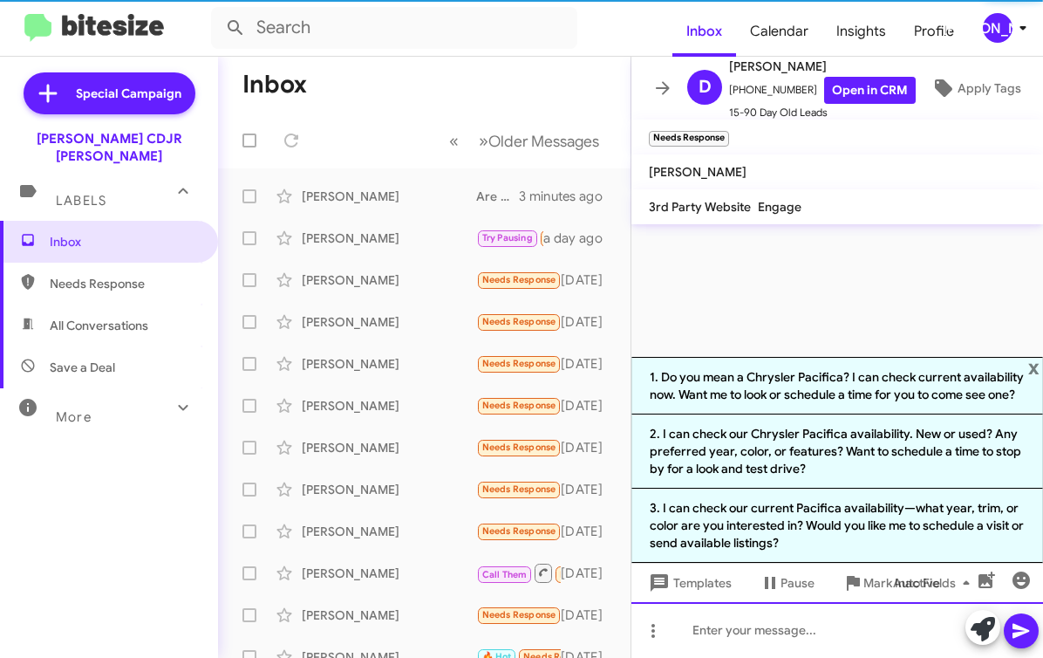
scroll to position [0, 0]
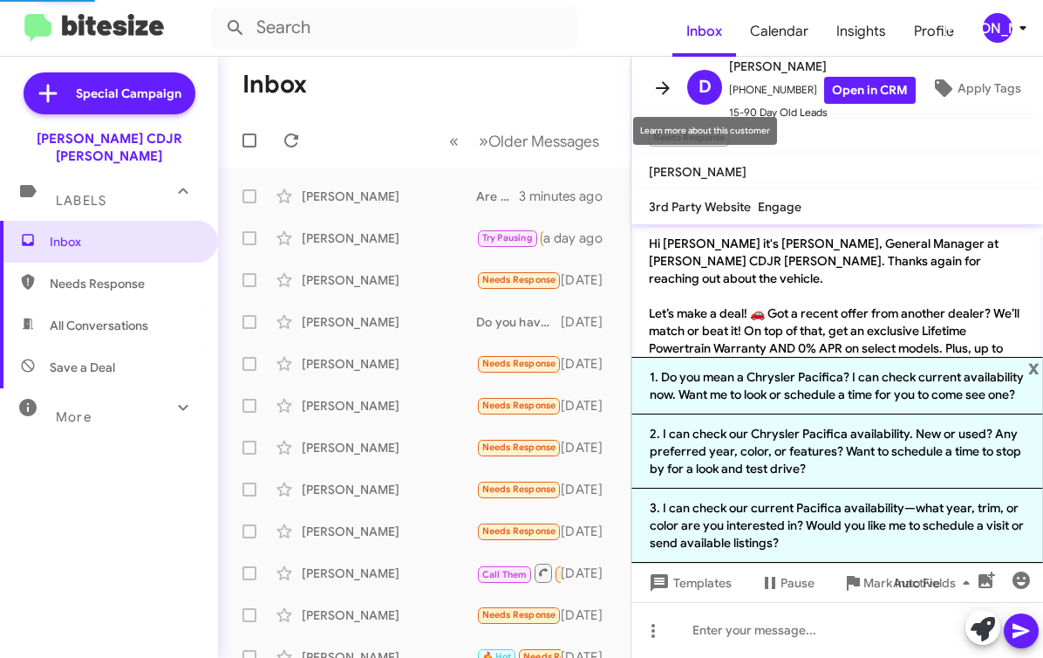
click at [664, 99] on button at bounding box center [663, 88] width 35 height 35
